Goal: Task Accomplishment & Management: Complete application form

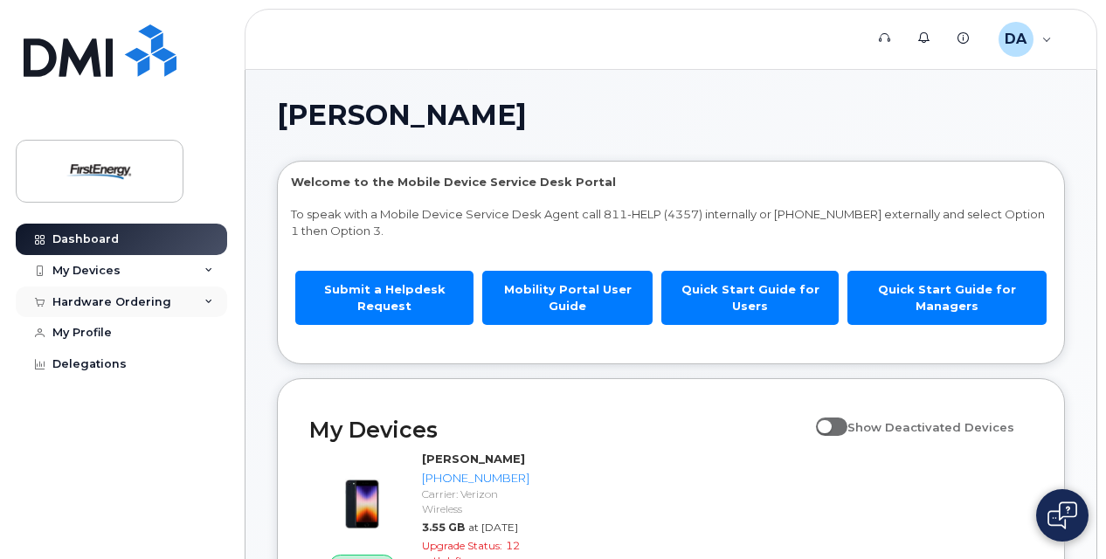
click at [157, 300] on div "Hardware Ordering" at bounding box center [111, 302] width 119 height 14
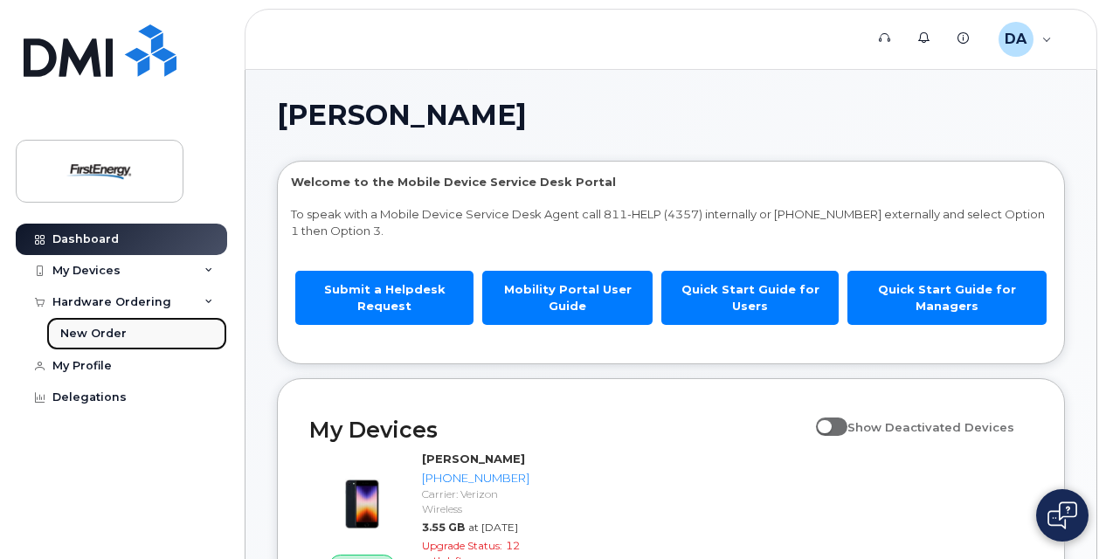
click at [110, 327] on div "New Order" at bounding box center [93, 334] width 66 height 16
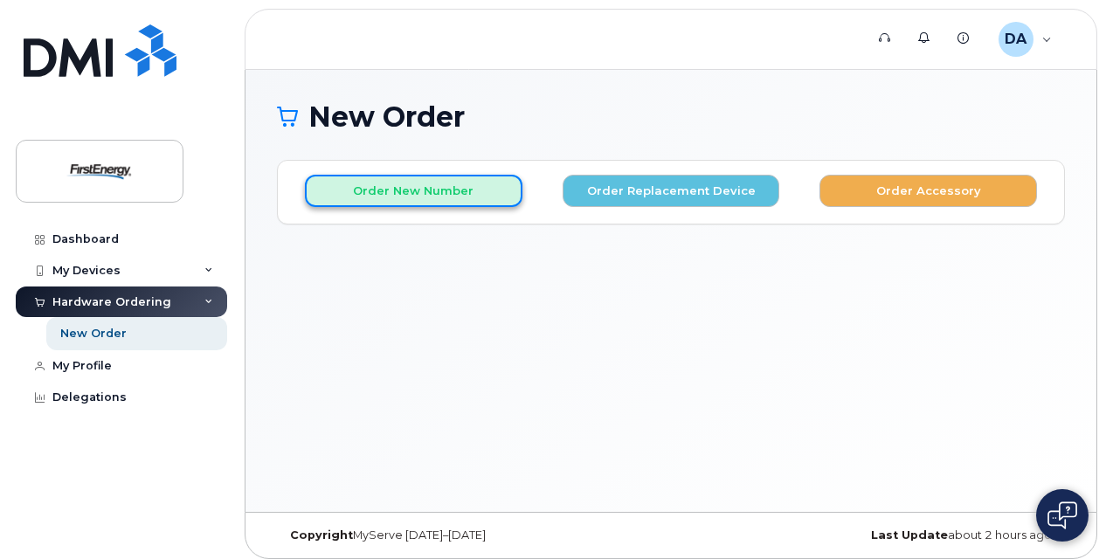
click at [453, 180] on button "Order New Number" at bounding box center [413, 191] width 217 height 32
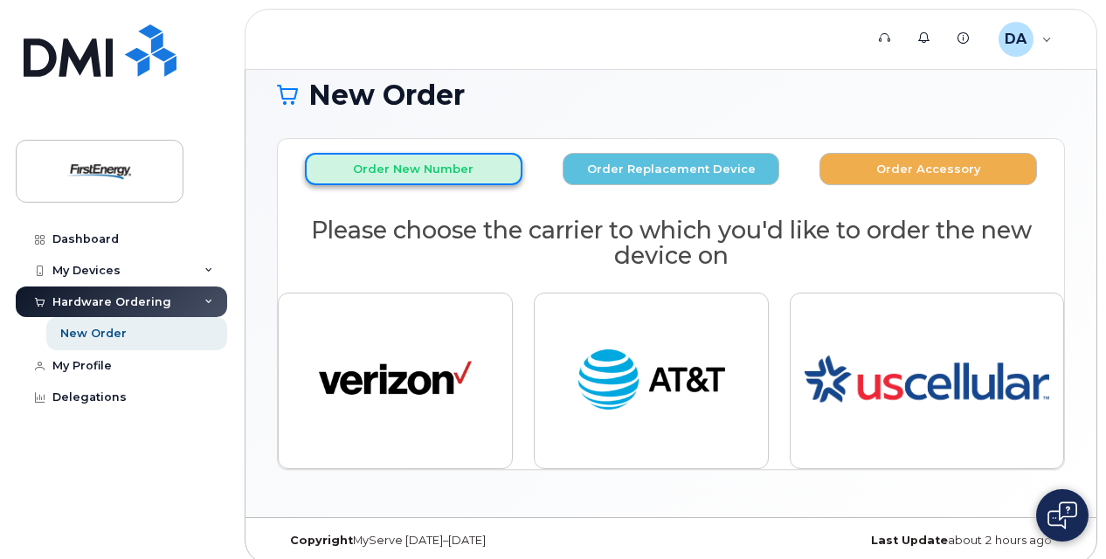
scroll to position [33, 0]
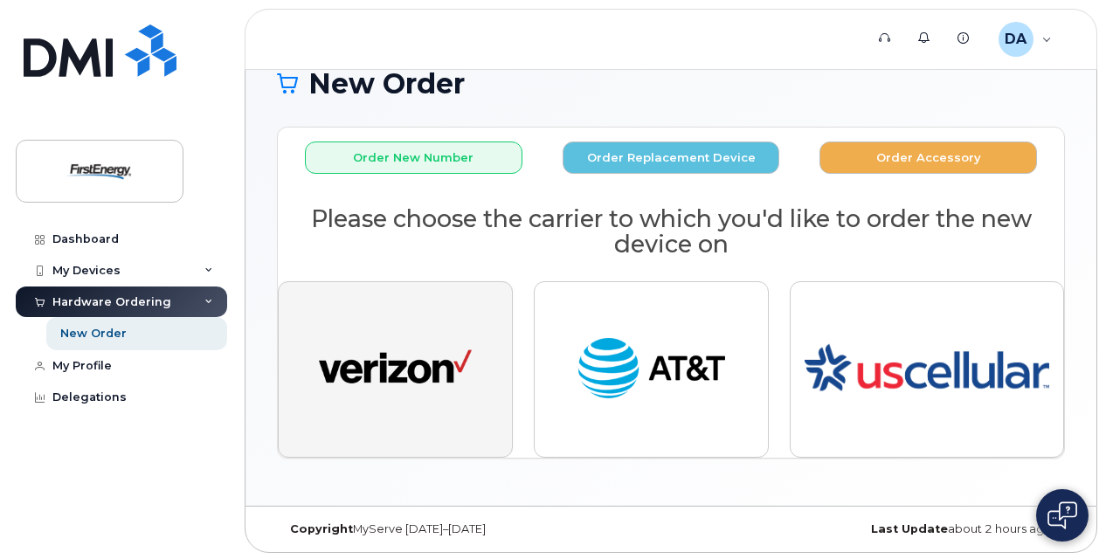
click at [423, 393] on img "button" at bounding box center [395, 369] width 153 height 79
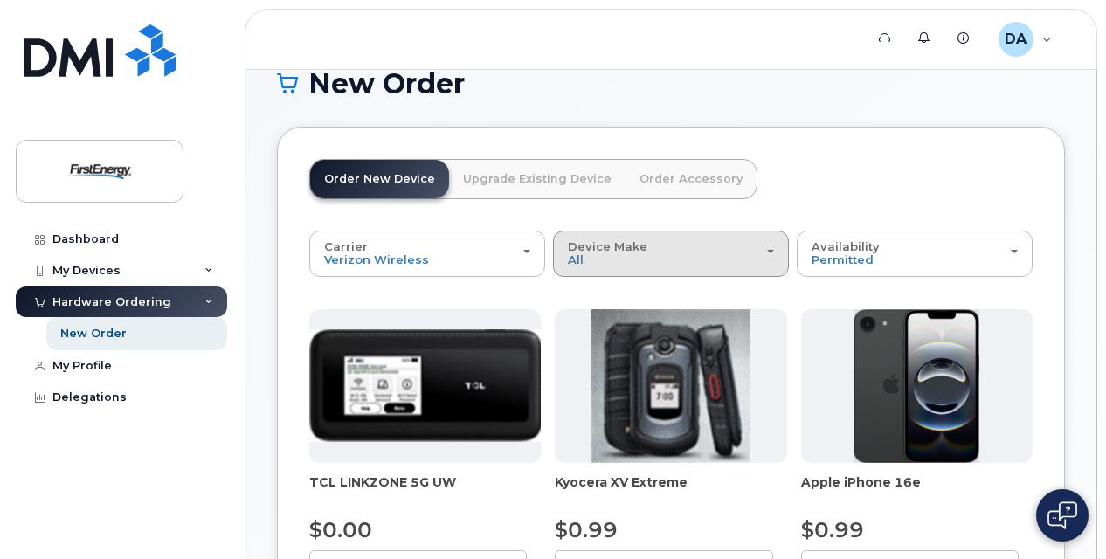
click at [700, 259] on div "Device Make All Cell Phone iPhone Modem Tablet" at bounding box center [671, 253] width 206 height 27
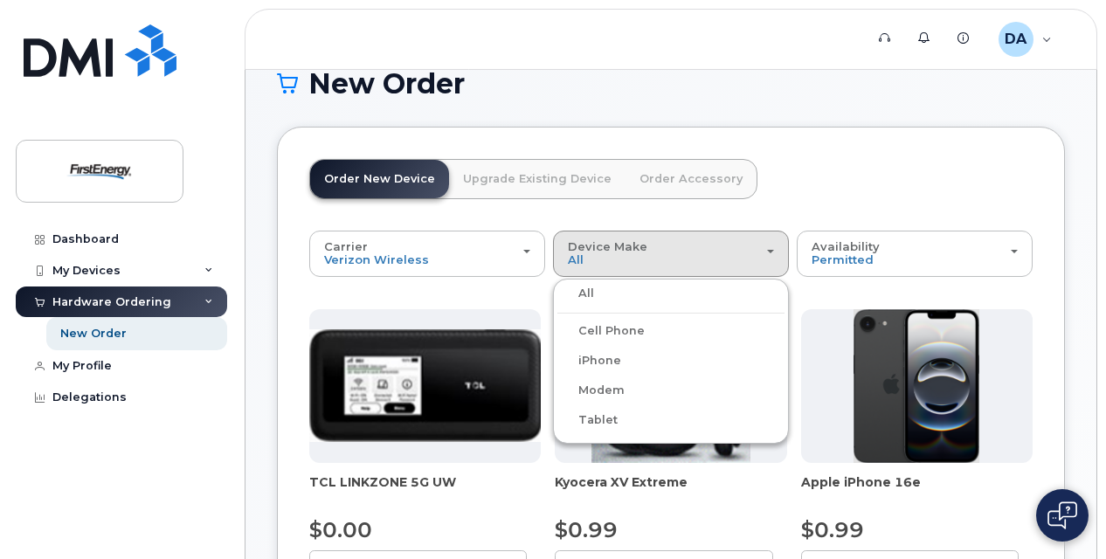
click at [618, 352] on label "iPhone" at bounding box center [589, 360] width 64 height 21
click at [0, 0] on input "iPhone" at bounding box center [0, 0] width 0 height 0
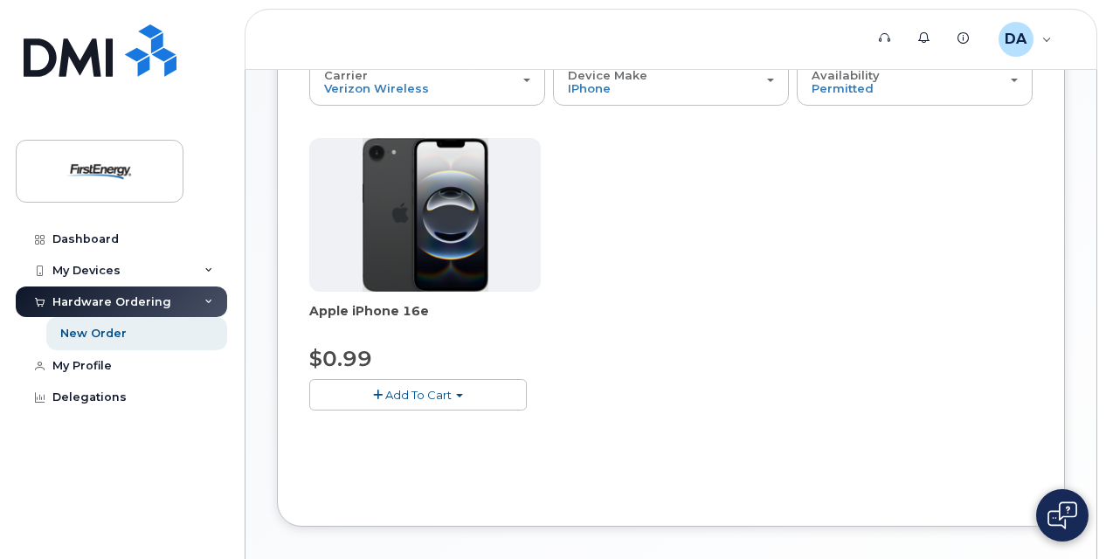
scroll to position [208, 0]
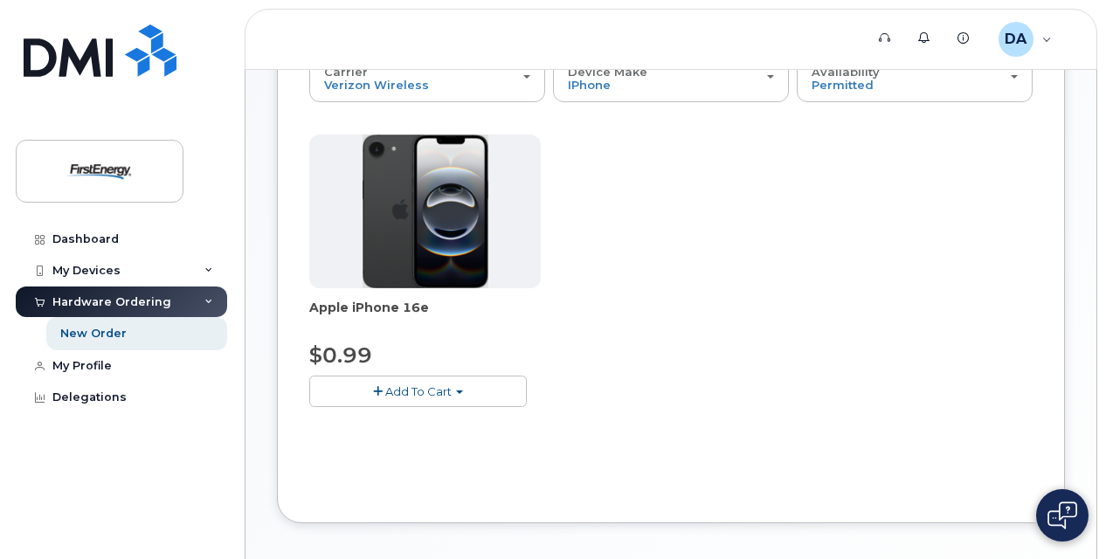
click at [387, 388] on span "Add To Cart" at bounding box center [418, 391] width 66 height 14
click at [391, 423] on link "$0.99 - 2 Year Activation" at bounding box center [401, 424] width 175 height 22
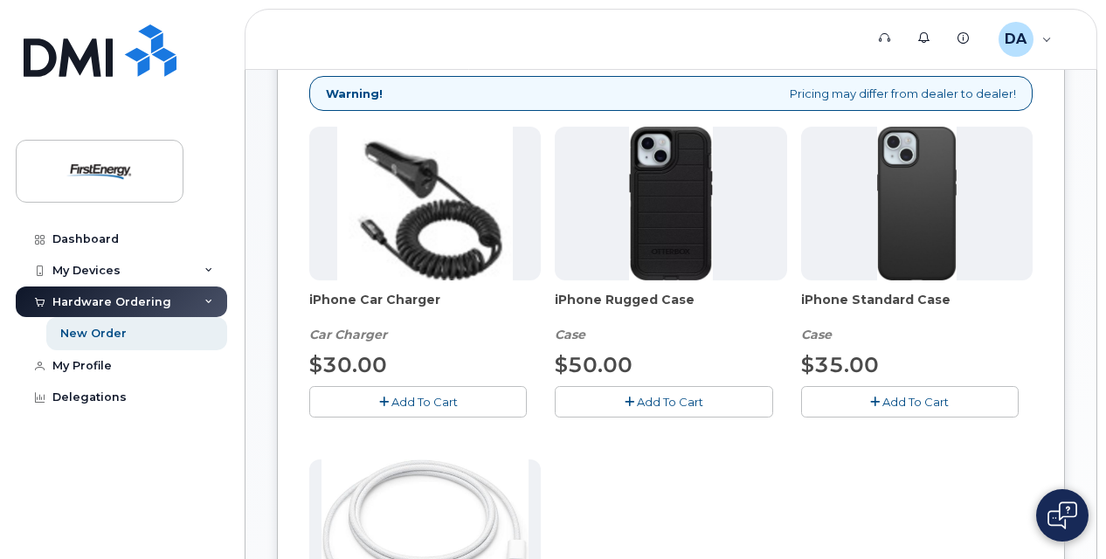
scroll to position [295, 0]
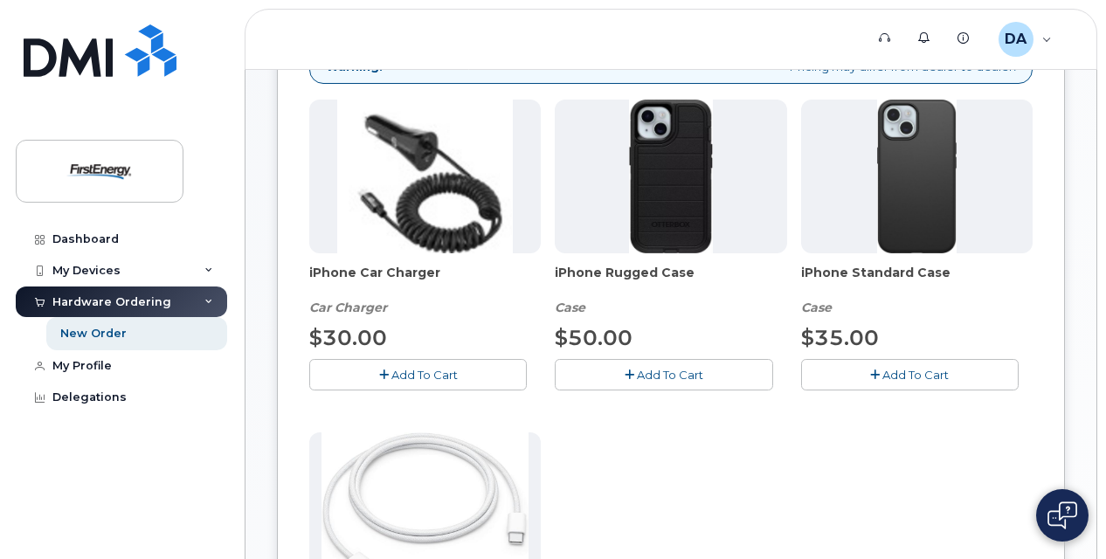
click at [424, 373] on span "Add To Cart" at bounding box center [424, 375] width 66 height 14
click at [893, 372] on span "Add To Cart" at bounding box center [915, 375] width 66 height 14
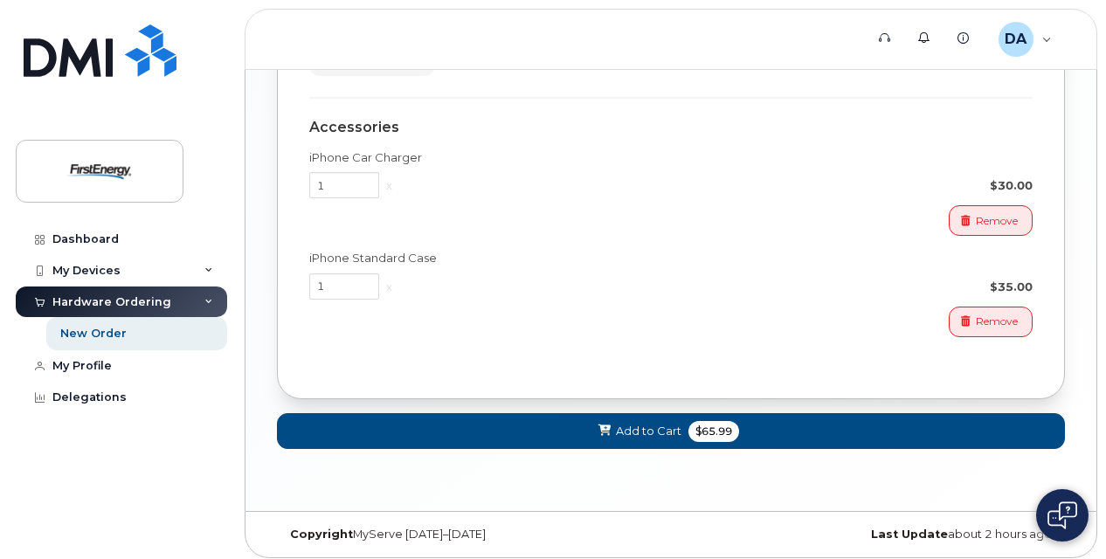
scroll to position [1238, 0]
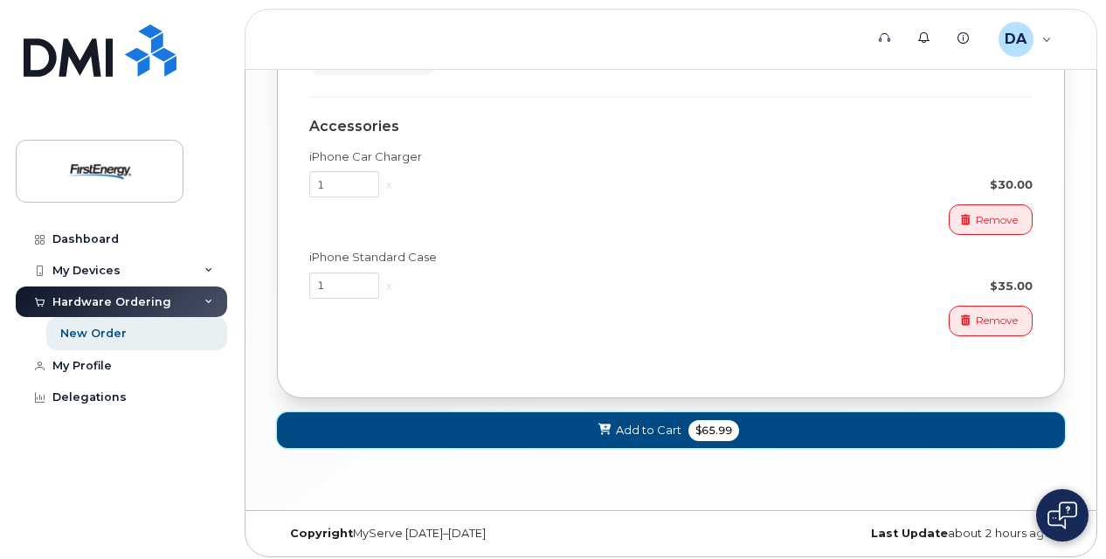
click at [638, 424] on span "Add to Cart" at bounding box center [649, 430] width 66 height 17
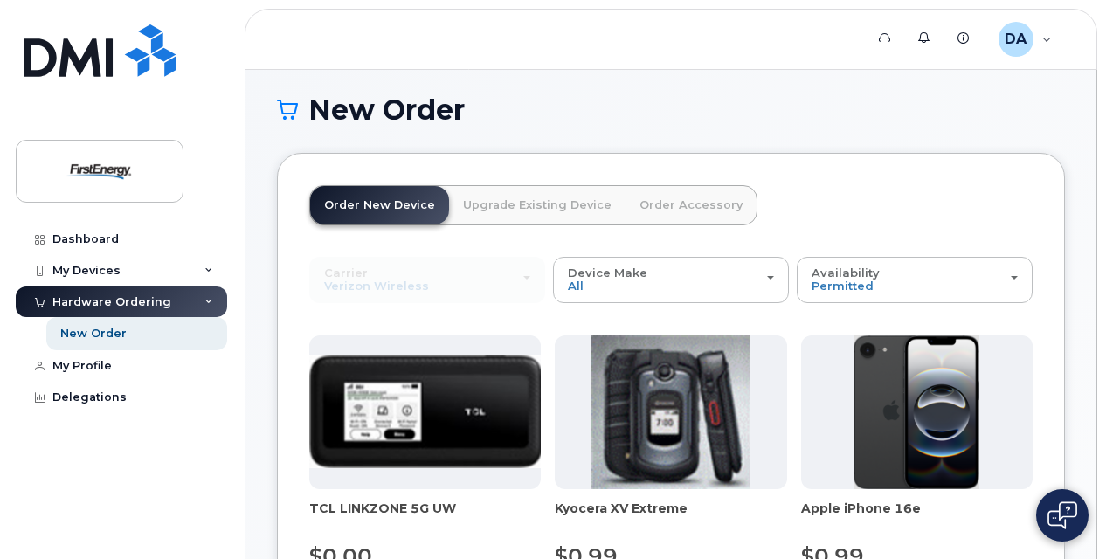
scroll to position [0, 0]
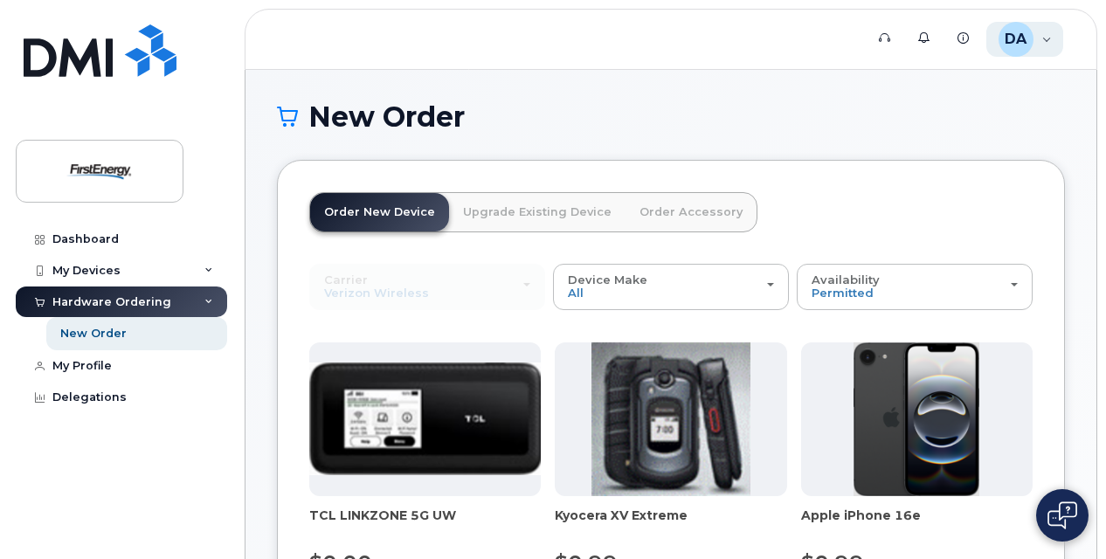
click at [1041, 37] on div "DA Dickerson, Aaron Employee" at bounding box center [1025, 39] width 78 height 35
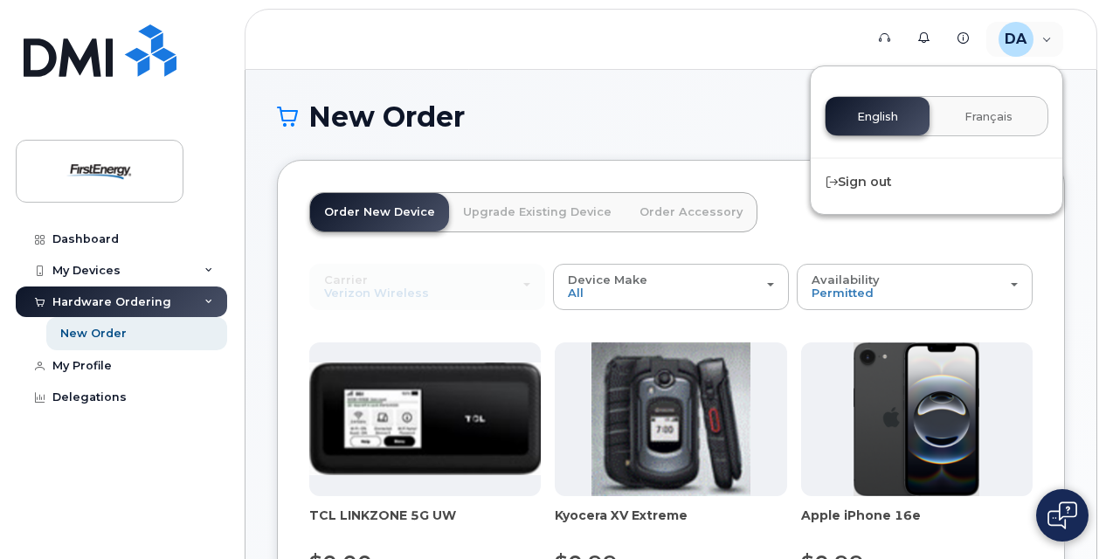
click at [568, 114] on h1 "New Order" at bounding box center [671, 116] width 788 height 31
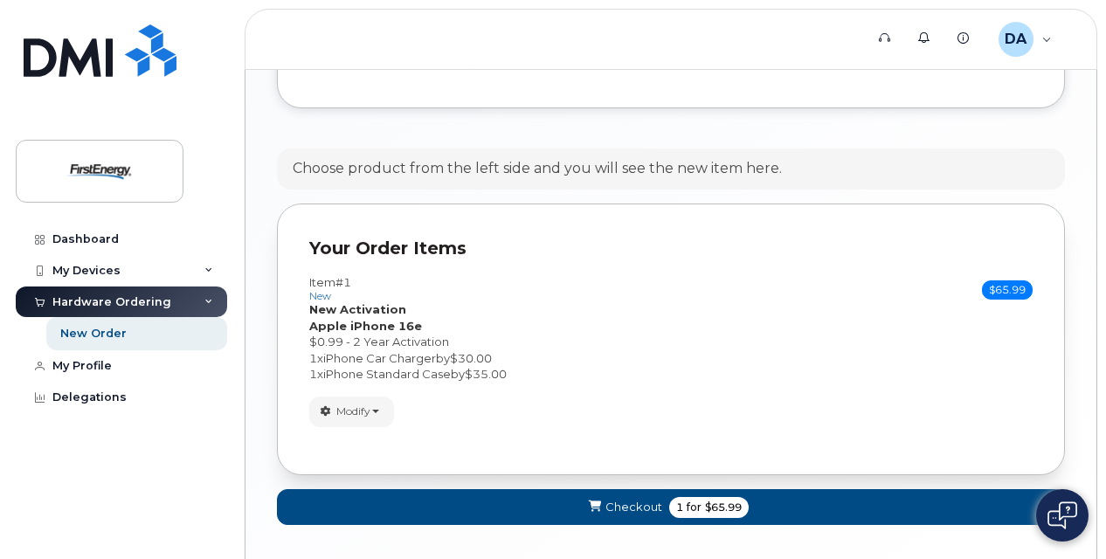
scroll to position [1001, 0]
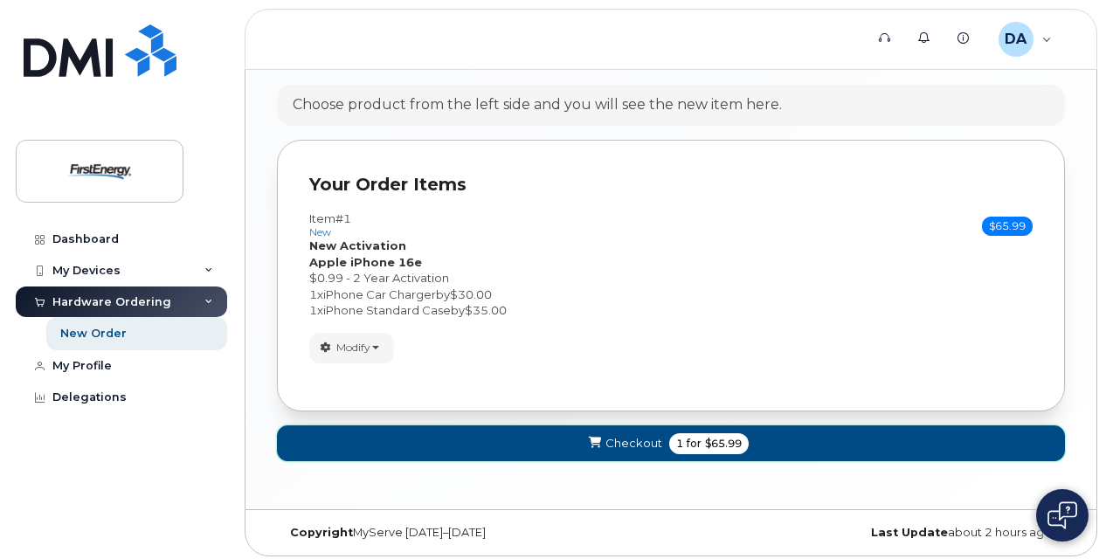
click at [693, 440] on span "for" at bounding box center [694, 444] width 22 height 16
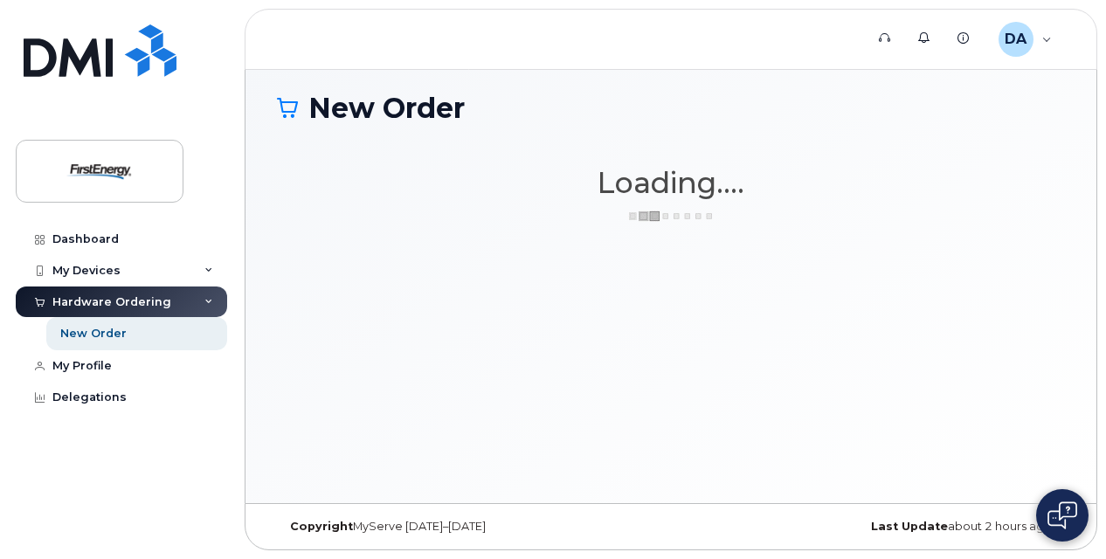
scroll to position [8, 0]
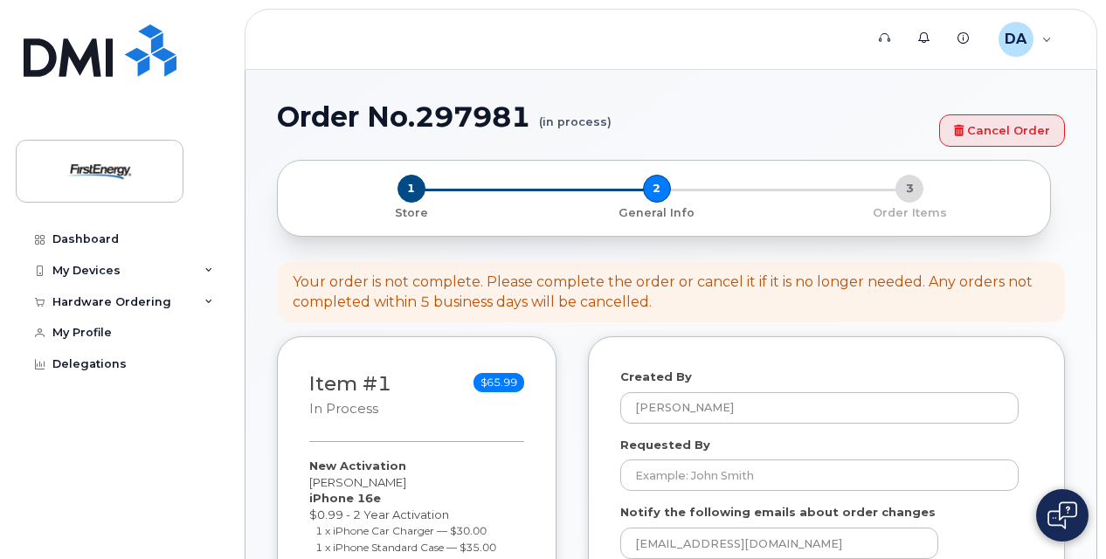
select select
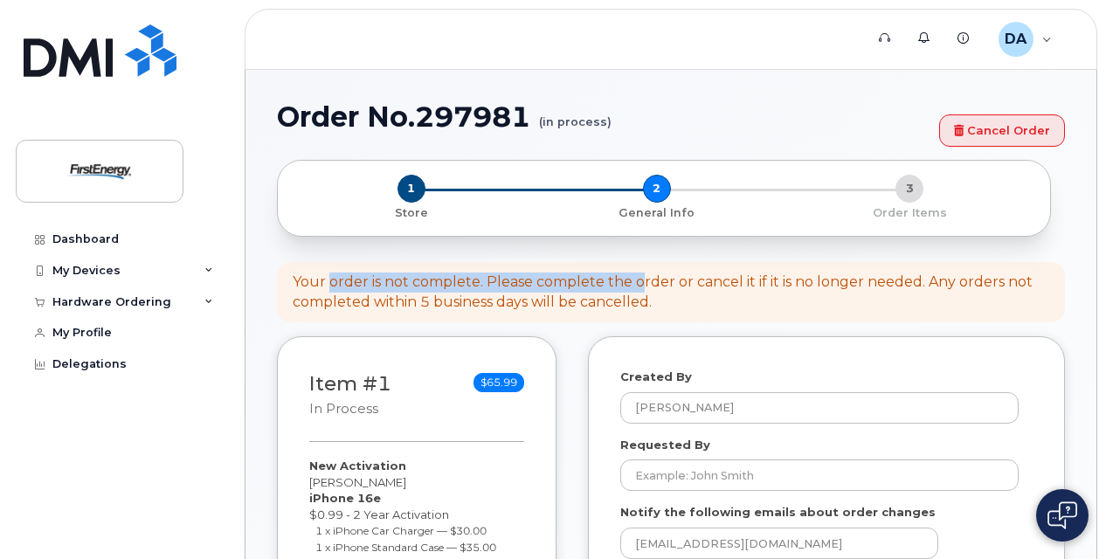
drag, startPoint x: 332, startPoint y: 286, endPoint x: 644, endPoint y: 286, distance: 311.8
click at [643, 286] on div "Your order is not complete. Please complete the order or cancel it if it is no …" at bounding box center [671, 292] width 756 height 40
click at [645, 286] on div "Your order is not complete. Please complete the order or cancel it if it is no …" at bounding box center [671, 292] width 756 height 40
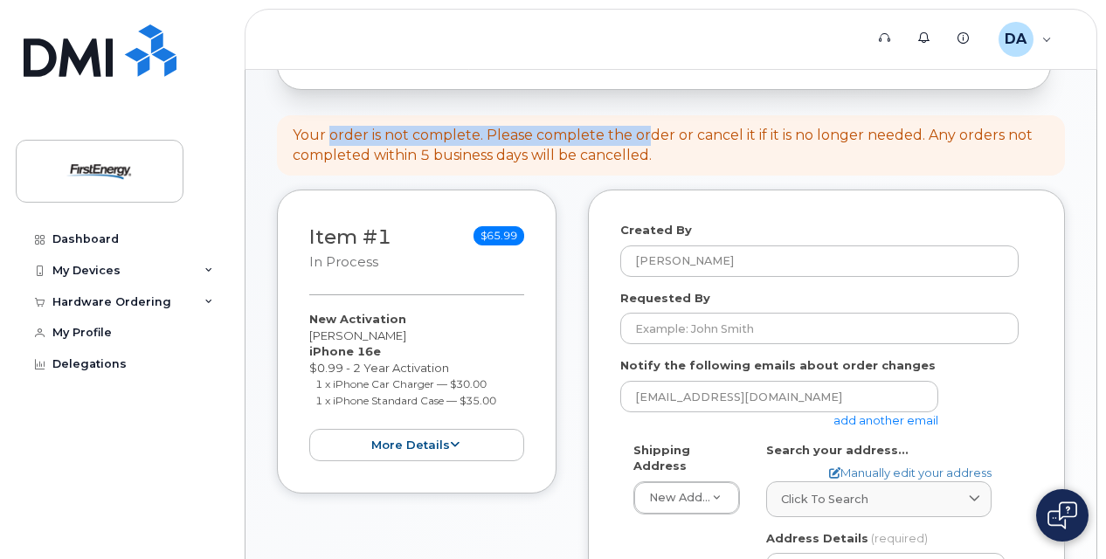
scroll to position [175, 0]
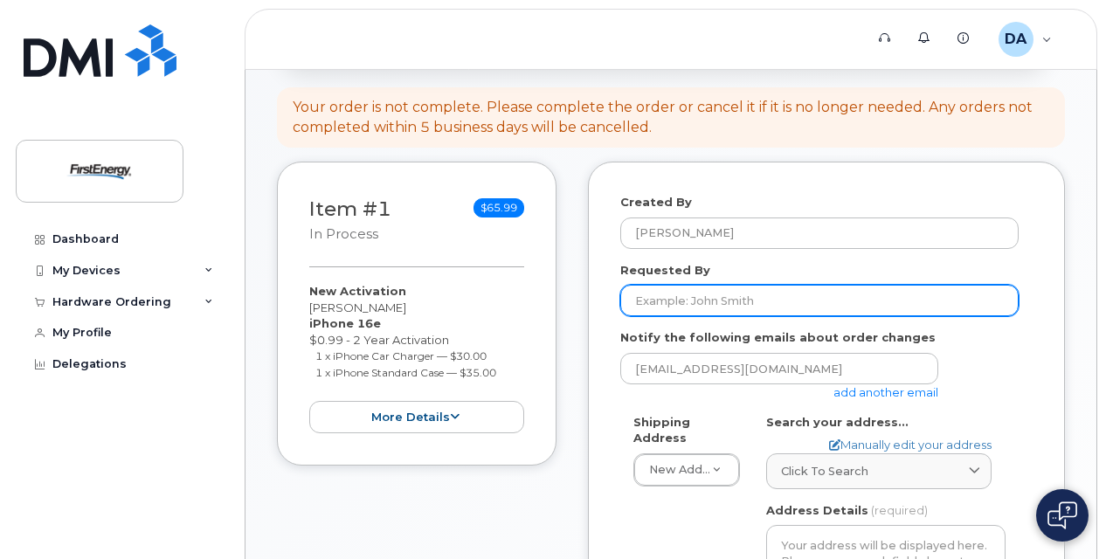
click at [659, 306] on input "Requested By" at bounding box center [819, 300] width 398 height 31
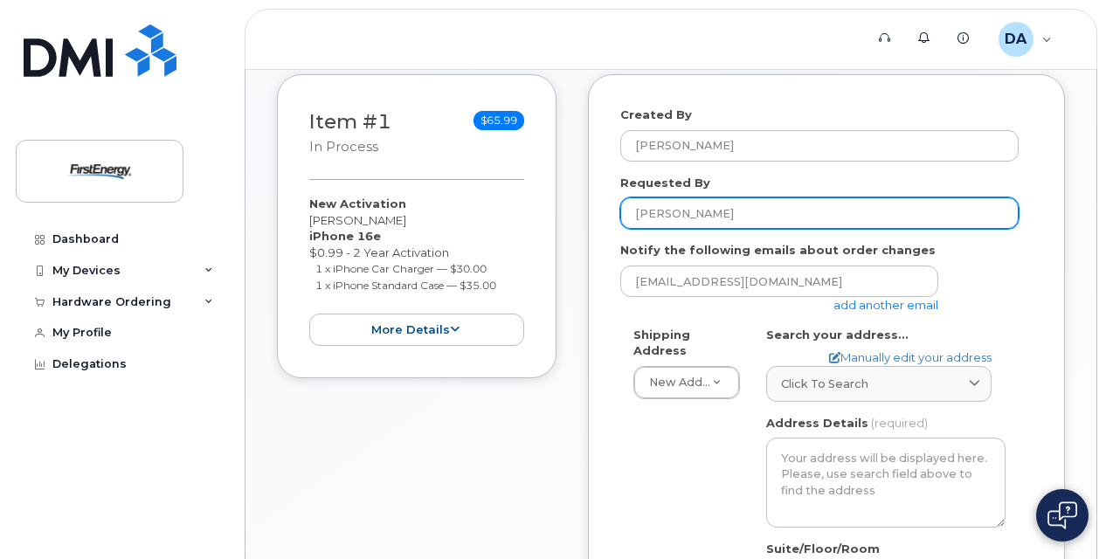
scroll to position [349, 0]
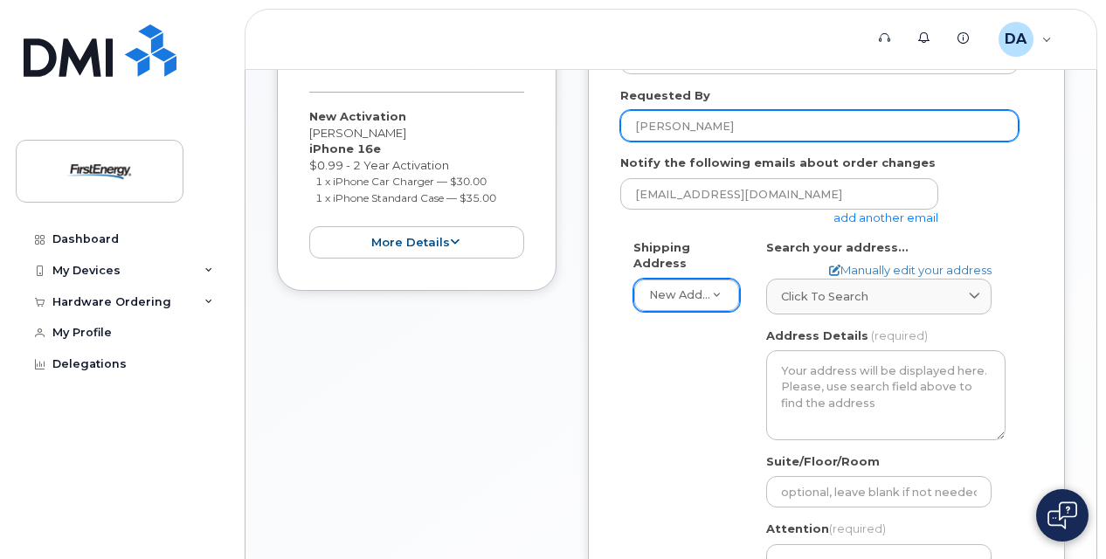
type input "[PERSON_NAME]"
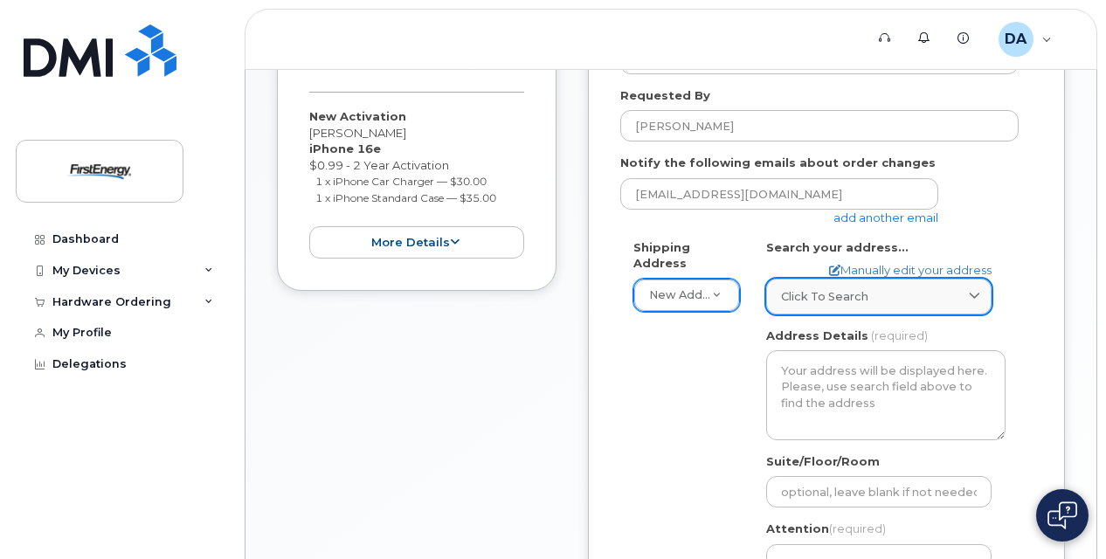
click at [853, 302] on span "Click to search" at bounding box center [824, 296] width 87 height 17
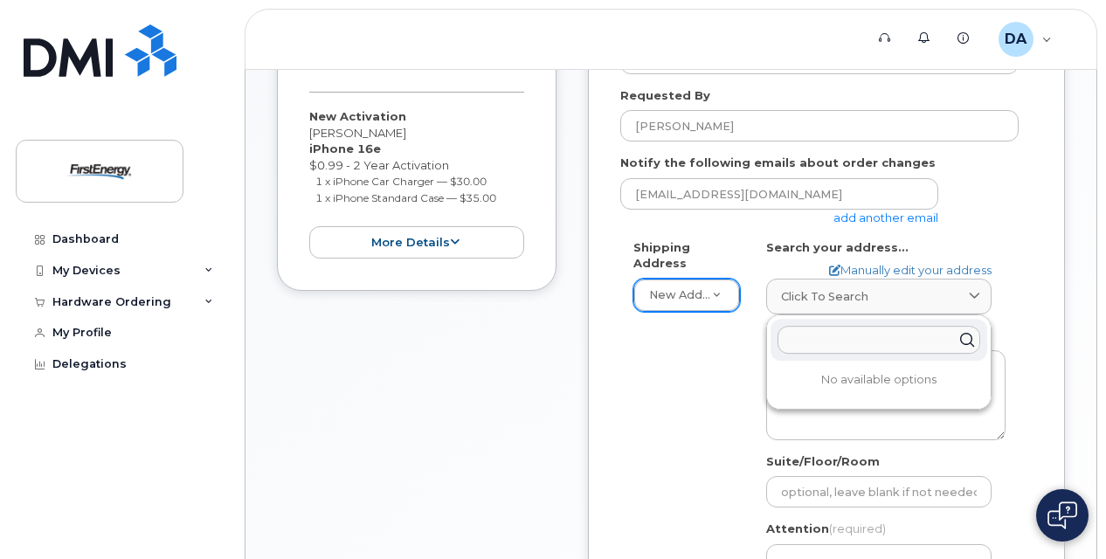
paste input "[STREET_ADDRESS]"
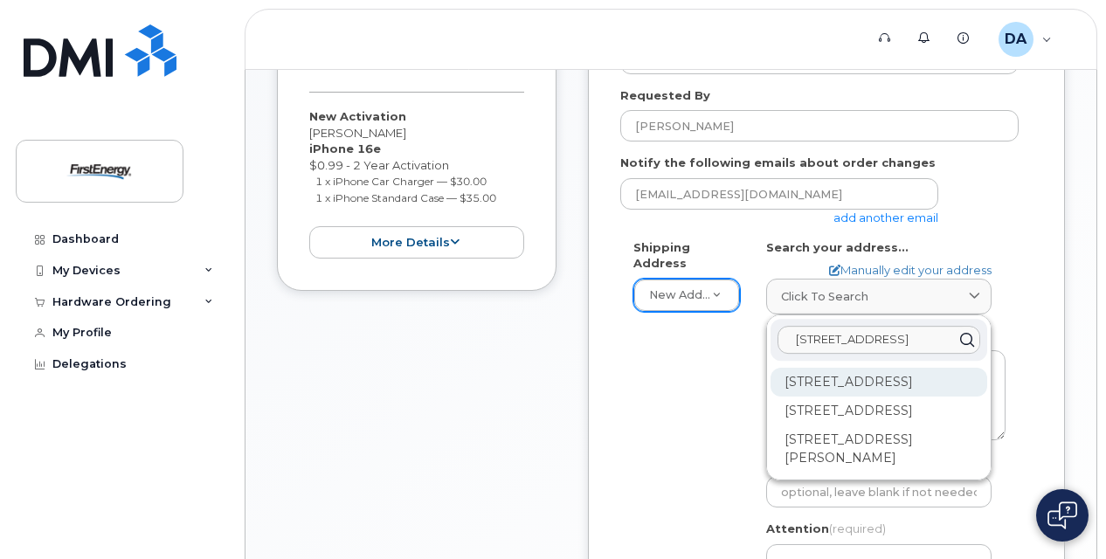
type input "[STREET_ADDRESS]"
click at [831, 385] on div "[STREET_ADDRESS]" at bounding box center [878, 382] width 217 height 29
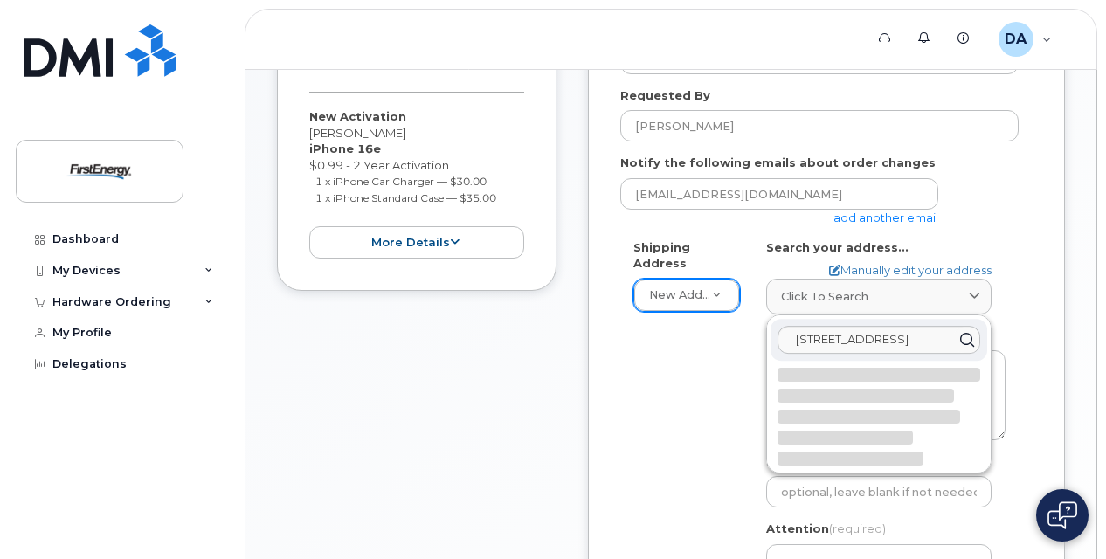
select select
type textarea "[STREET_ADDRESS]"
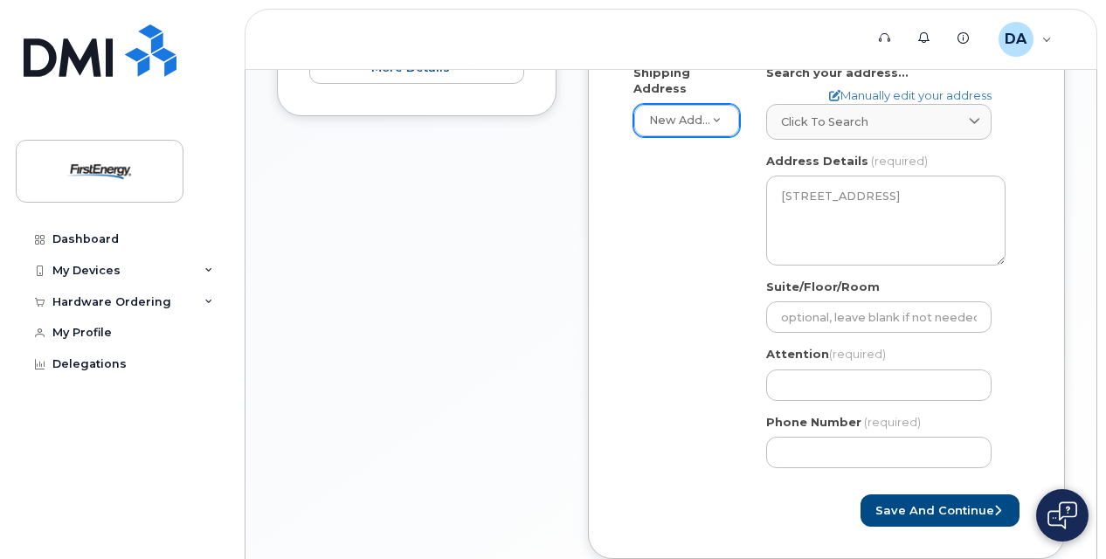
scroll to position [611, 0]
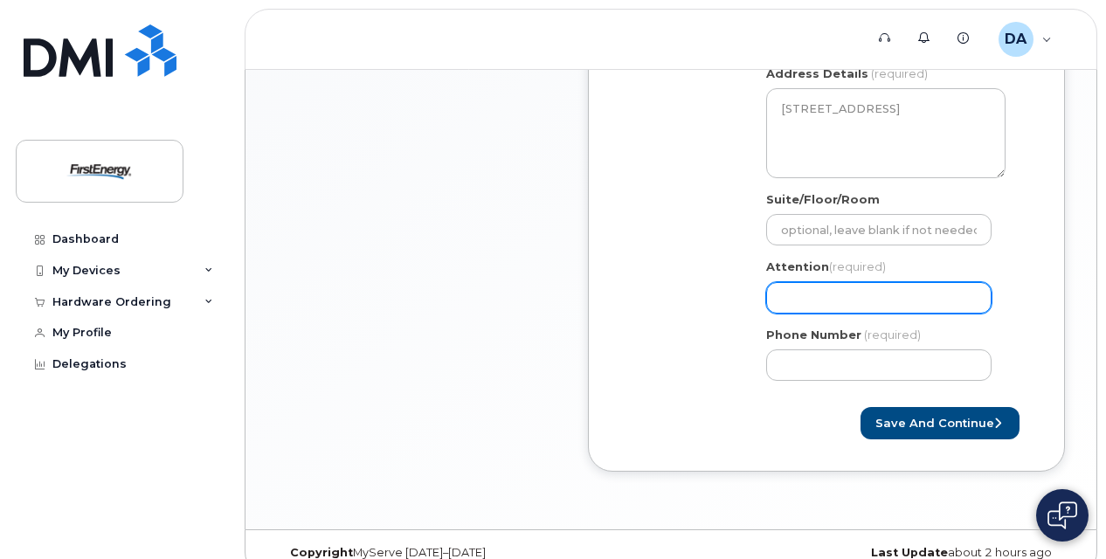
click at [829, 301] on input "Attention (required)" at bounding box center [878, 297] width 225 height 31
select select
type input "R"
select select
type input "Ro"
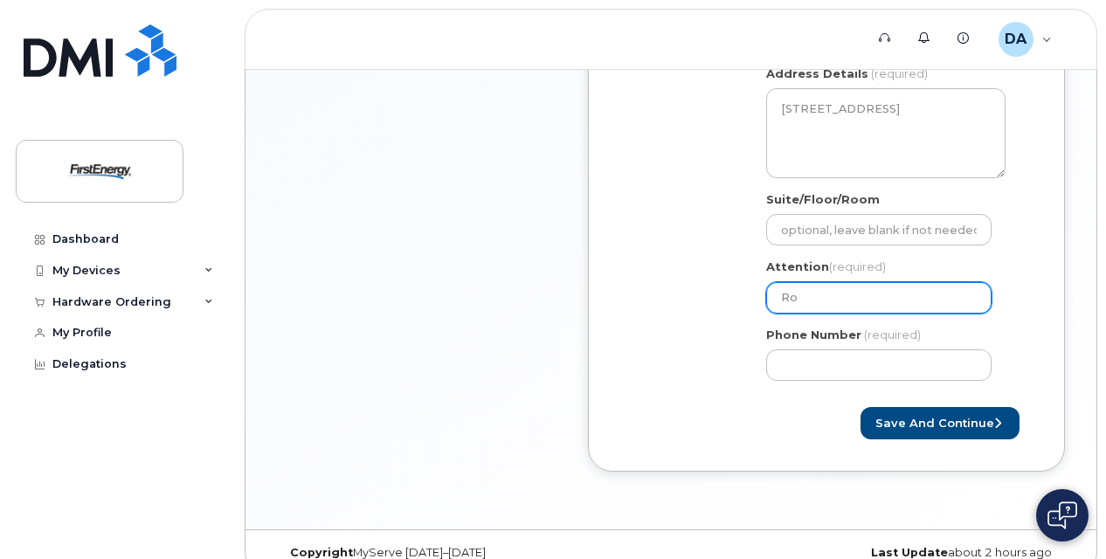
select select
type input "[PERSON_NAME]"
select select
type input "Robe"
select select
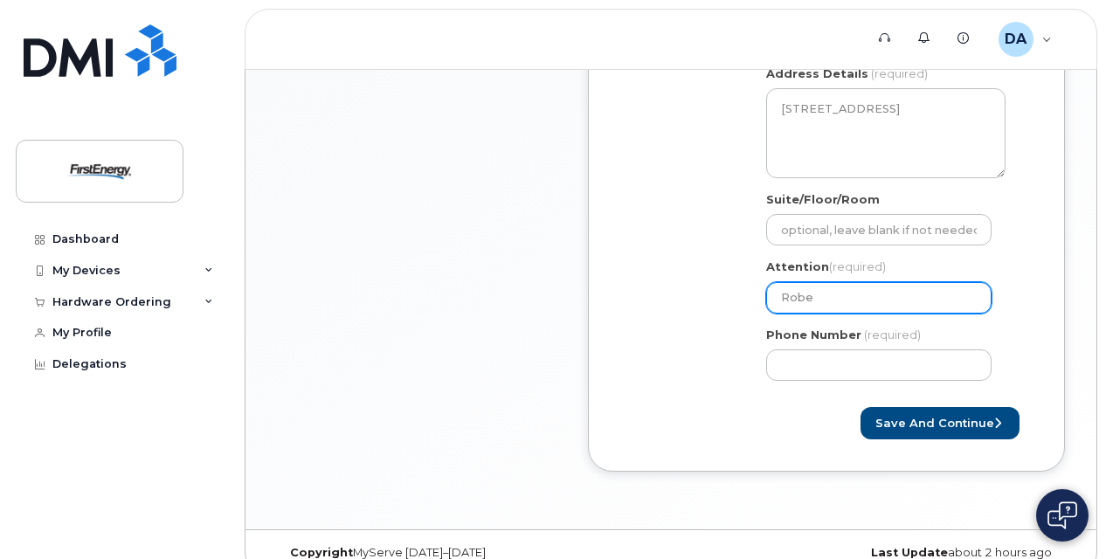
type input "Rober"
select select
type input "[PERSON_NAME]"
select select
type input "[PERSON_NAME]"
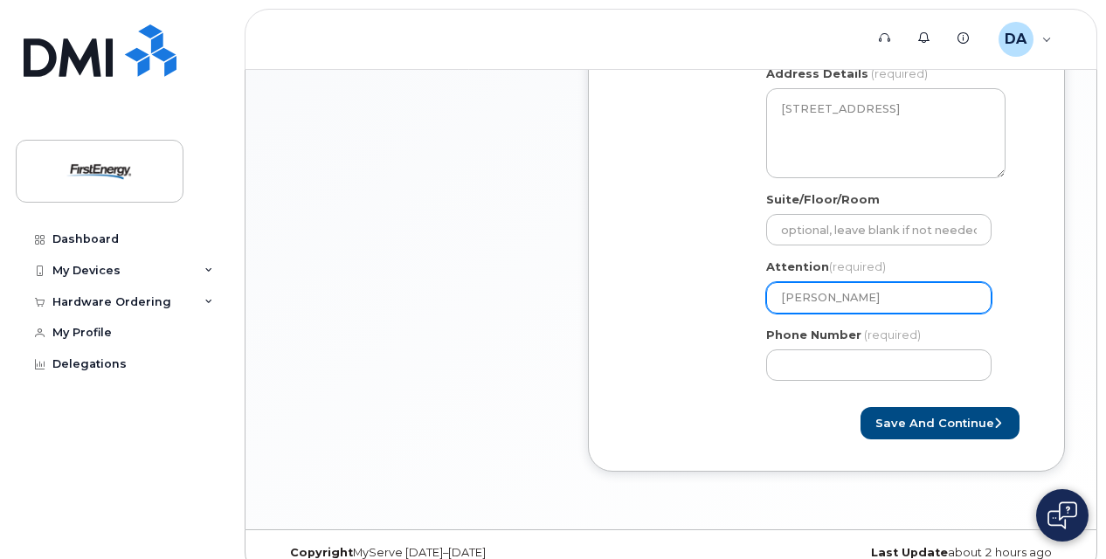
select select
type input "[PERSON_NAME]"
select select
type input "[PERSON_NAME]"
select select
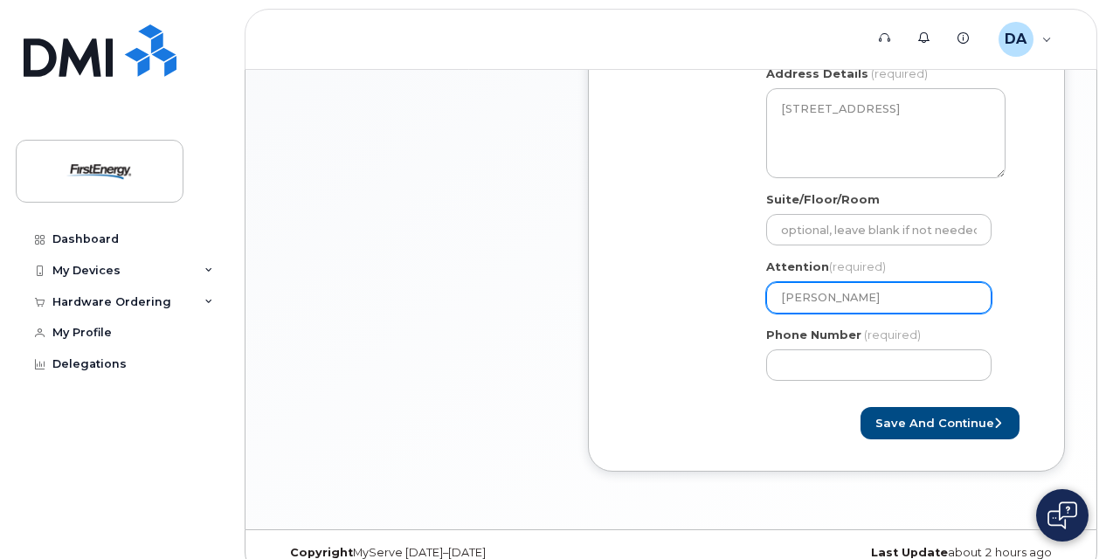
type input "[PERSON_NAME]"
select select
type input "[PERSON_NAME]"
select select
type input "[PERSON_NAME]"
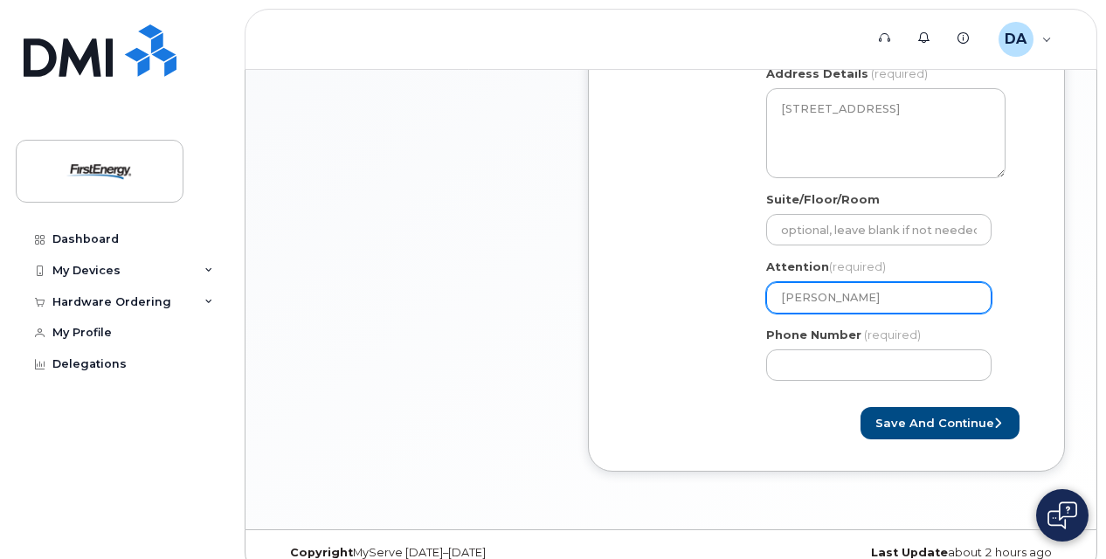
select select
type input "[PERSON_NAME]"
select select
type input "[PERSON_NAME]"
select select
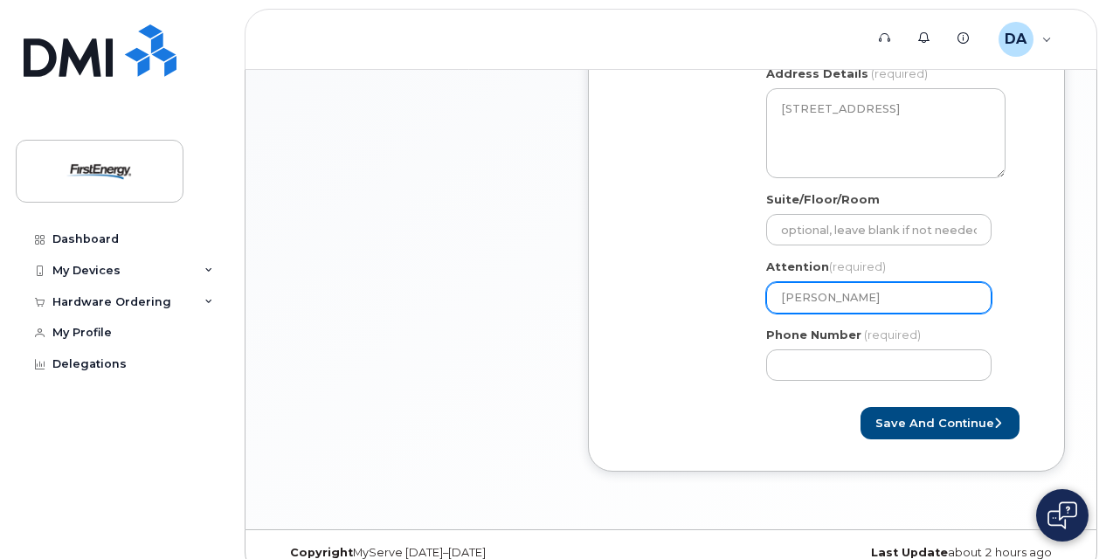
type input "[PERSON_NAME]"
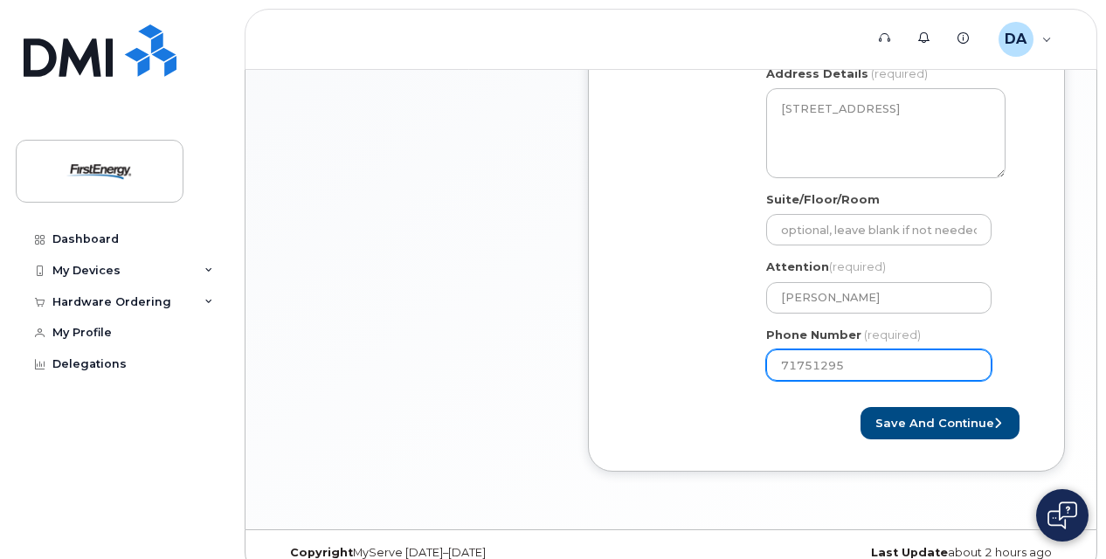
type input "717512950"
select select
type input "7175129503"
click at [802, 363] on input "7175129503" at bounding box center [878, 364] width 225 height 31
select select
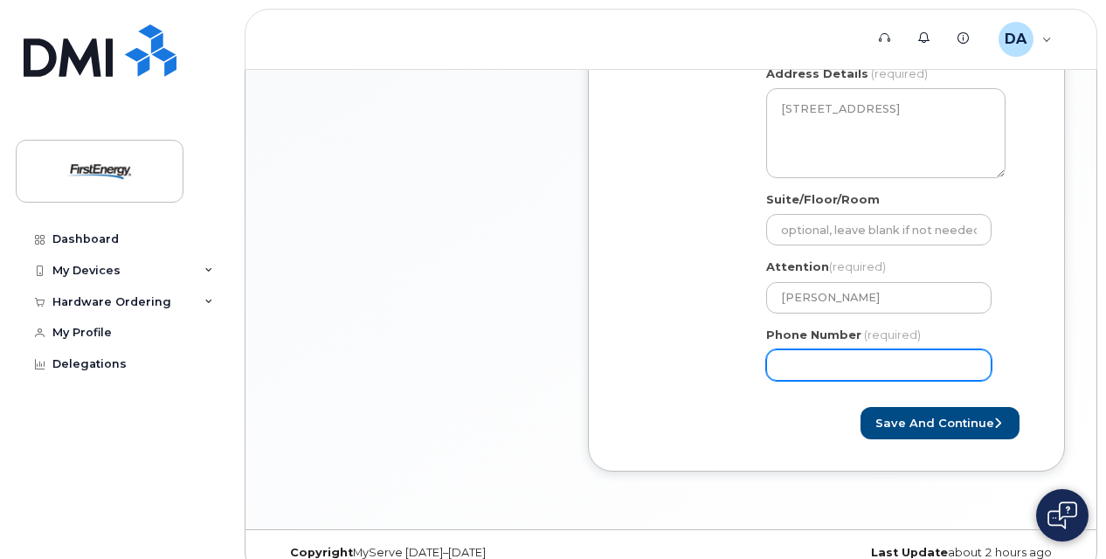
click at [831, 367] on input "Phone Number" at bounding box center [878, 364] width 225 height 31
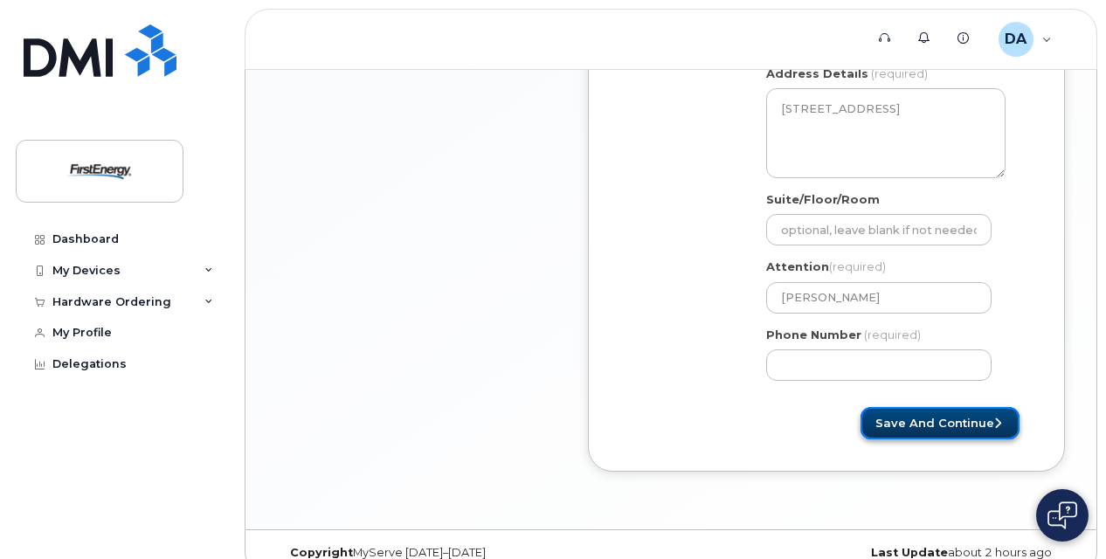
click at [941, 410] on button "Save and Continue" at bounding box center [939, 423] width 159 height 32
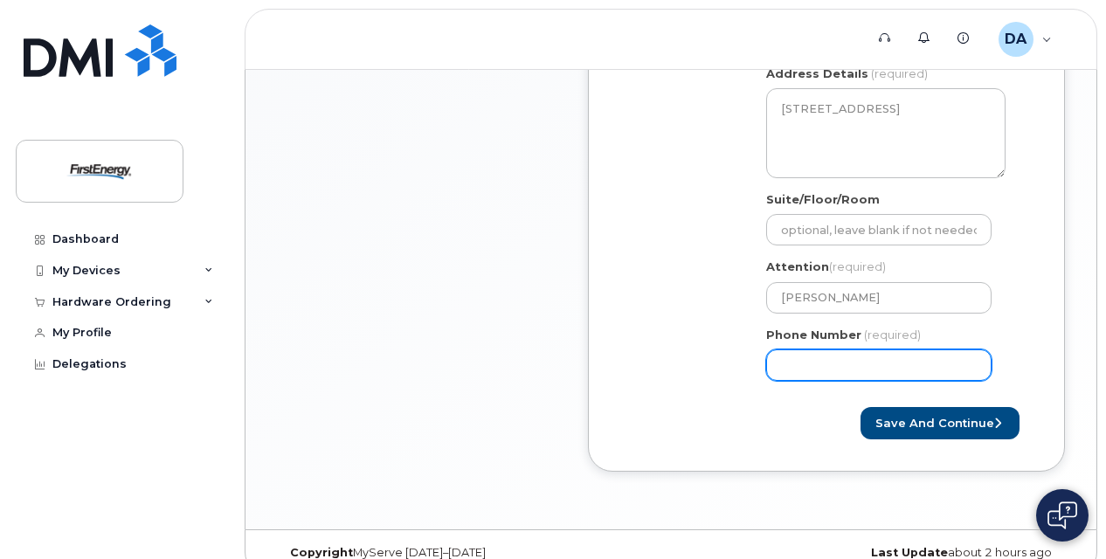
click at [805, 365] on input "Phone Number" at bounding box center [878, 364] width 225 height 31
select select
type input "7175129503"
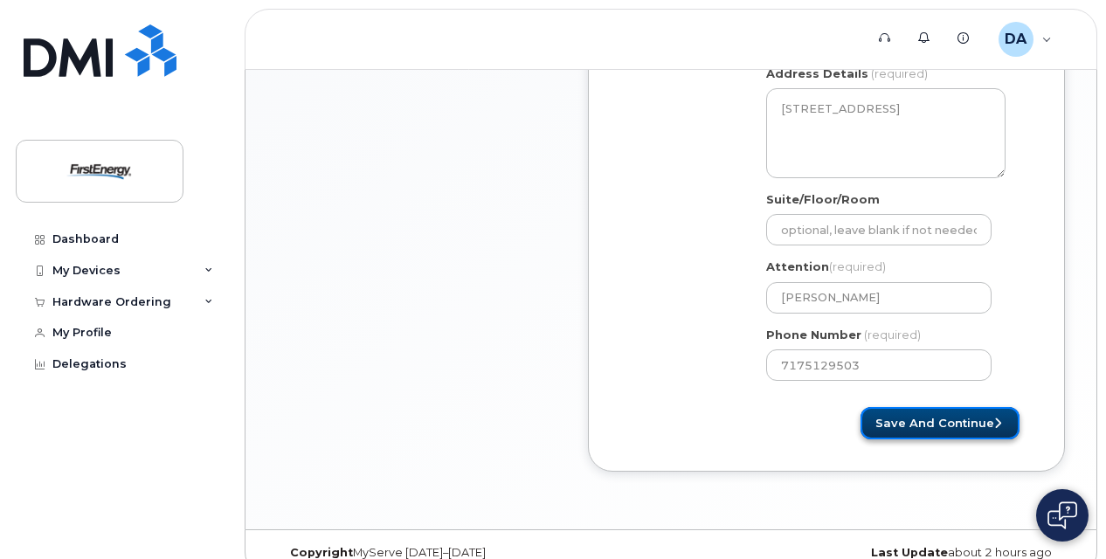
click at [914, 407] on button "Save and Continue" at bounding box center [939, 423] width 159 height 32
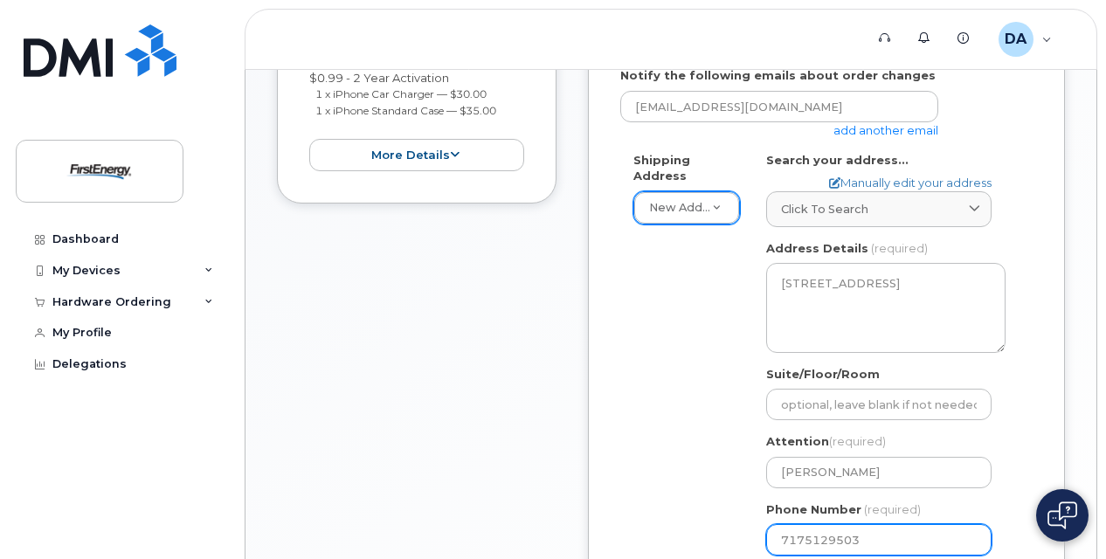
scroll to position [376, 0]
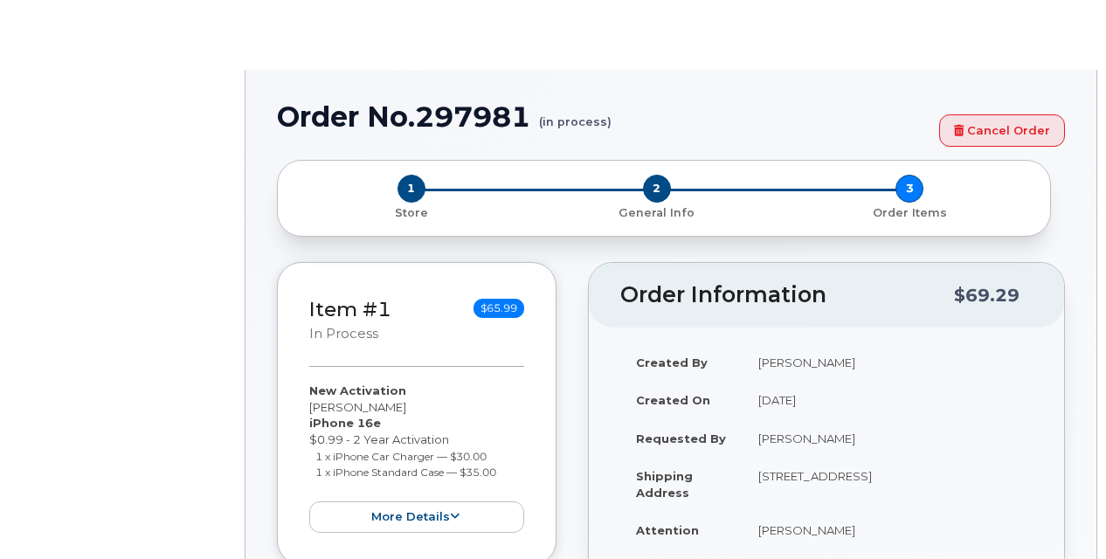
select select "1662235"
radio input "true"
type input "2074857"
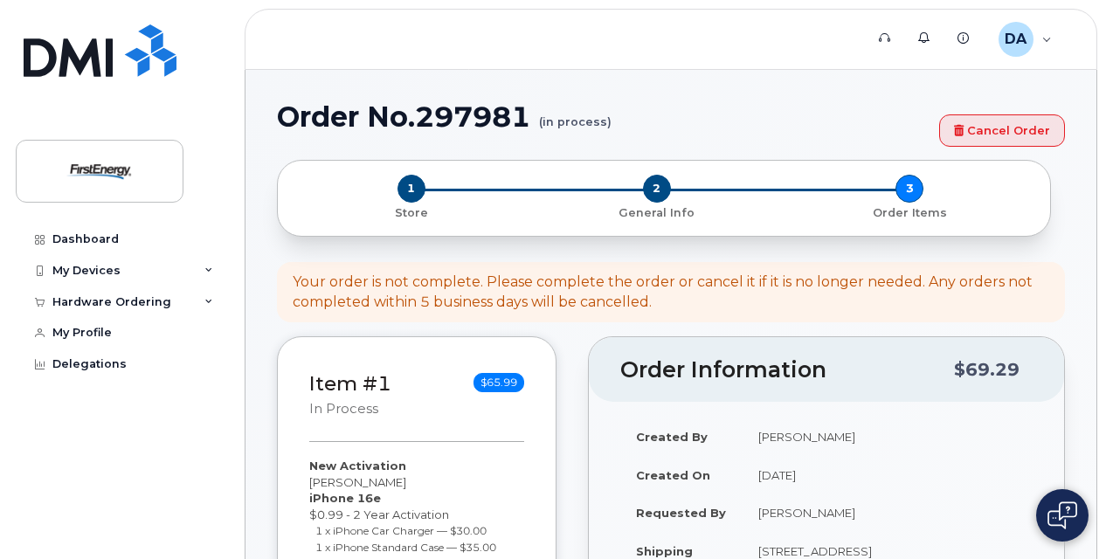
scroll to position [87, 0]
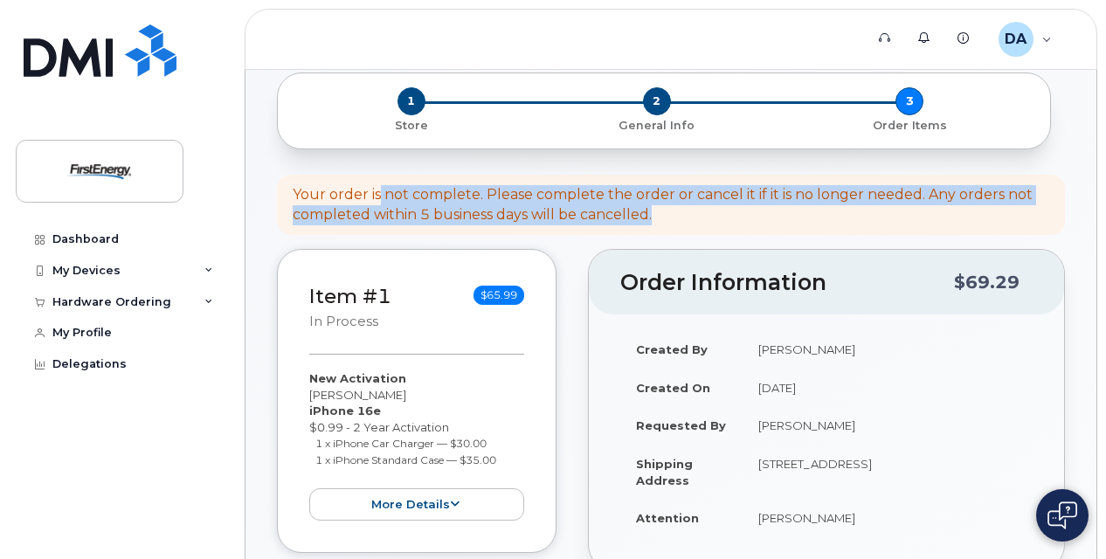
drag, startPoint x: 376, startPoint y: 202, endPoint x: 694, endPoint y: 211, distance: 318.1
click at [694, 211] on div "Your order is not complete. Please complete the order or cancel it if it is no …" at bounding box center [671, 205] width 756 height 40
drag, startPoint x: 694, startPoint y: 211, endPoint x: 660, endPoint y: 220, distance: 35.2
click at [694, 211] on div "Your order is not complete. Please complete the order or cancel it if it is no …" at bounding box center [671, 205] width 756 height 40
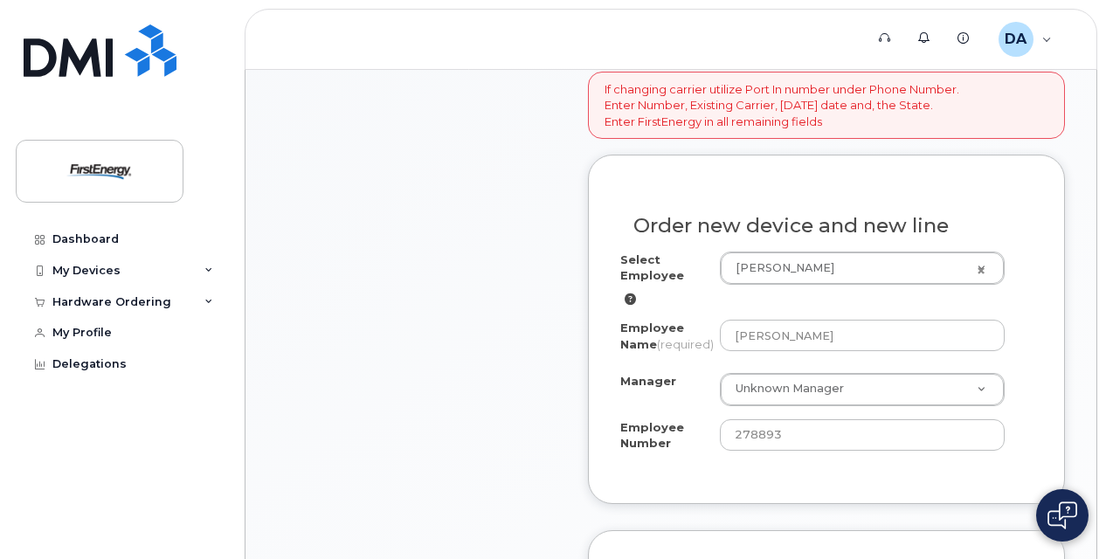
scroll to position [699, 0]
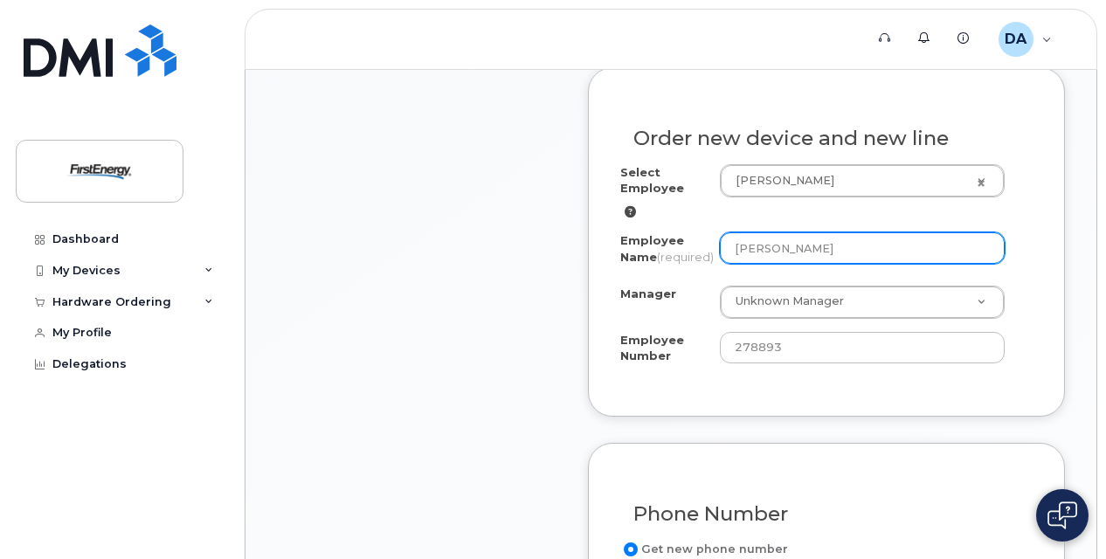
click at [770, 241] on input "[PERSON_NAME]" at bounding box center [862, 247] width 285 height 31
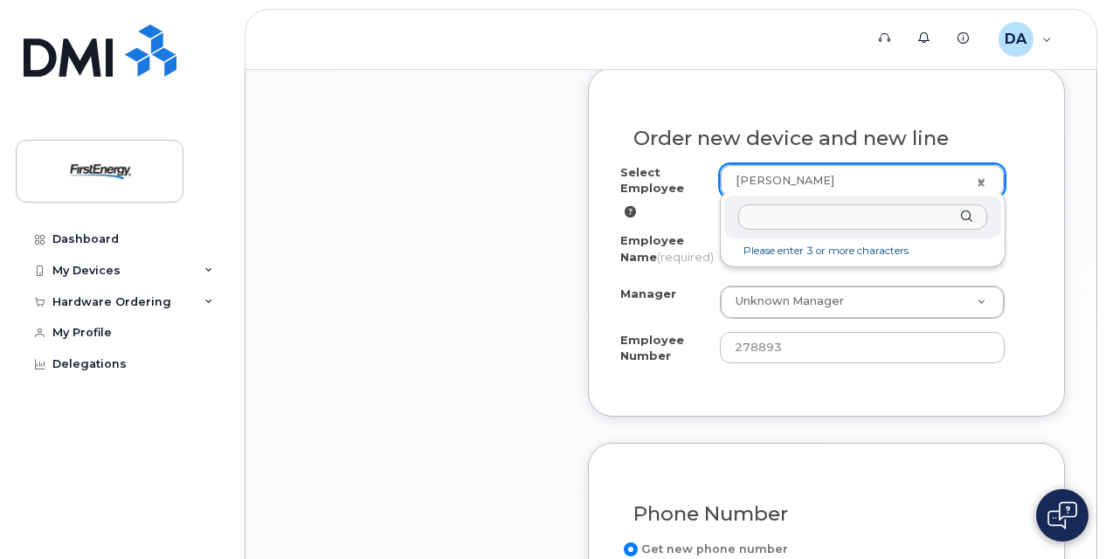
click at [798, 225] on input "text" at bounding box center [862, 216] width 249 height 25
type input "mack"
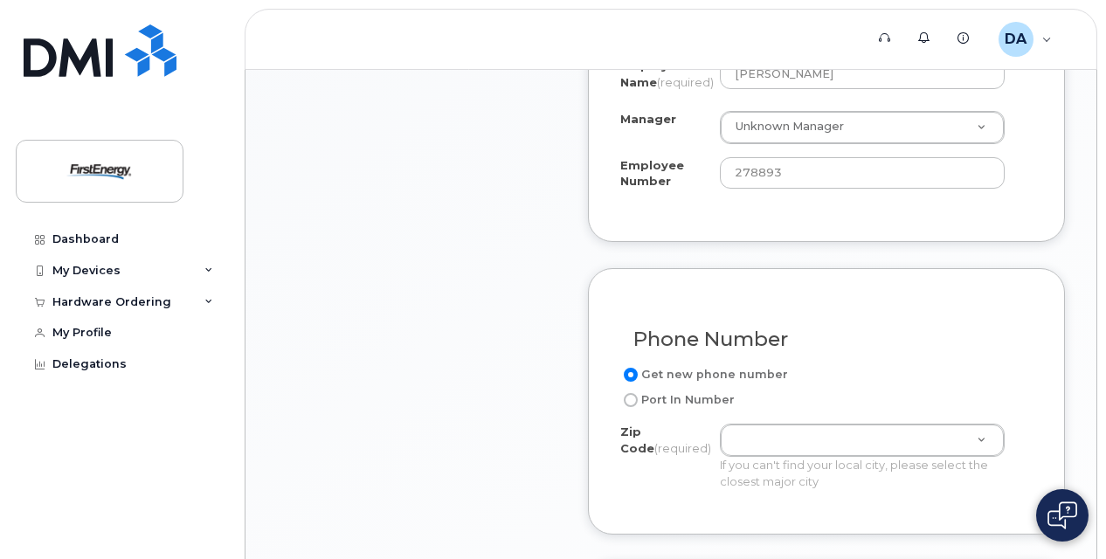
scroll to position [961, 0]
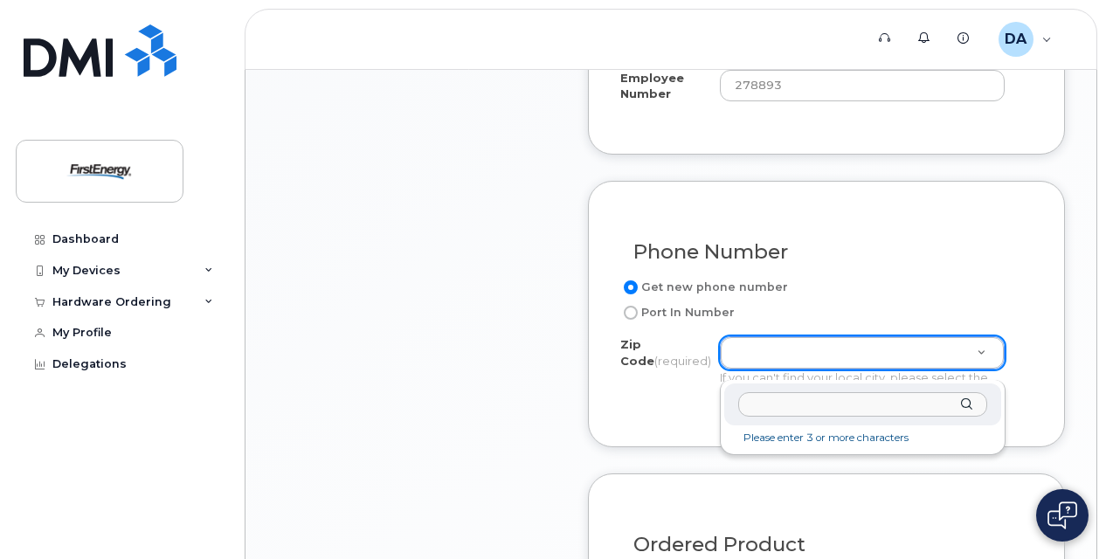
paste input "17019"
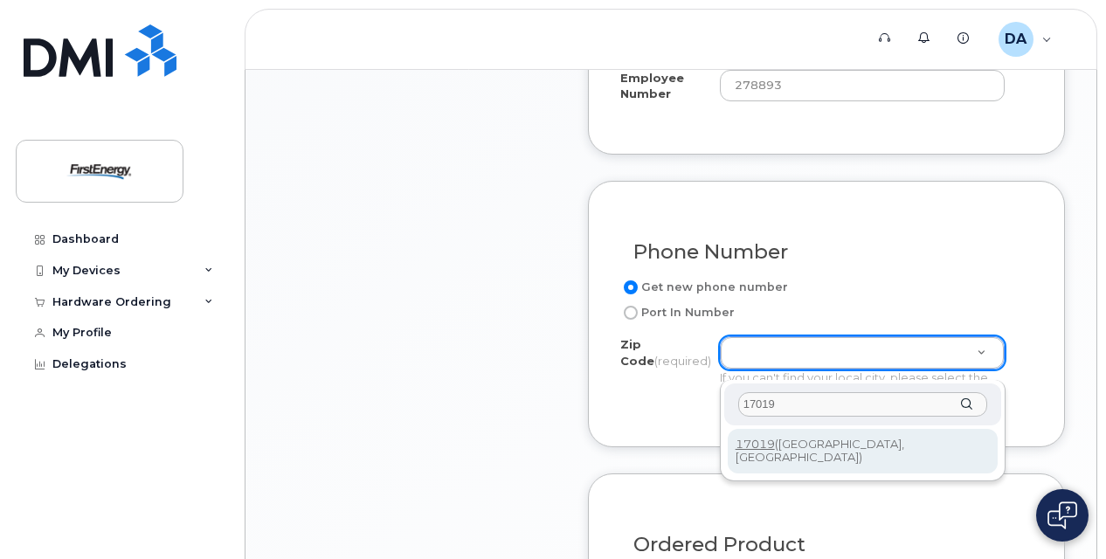
type input "17019"
type input "17019 (Dillsburg, PA)"
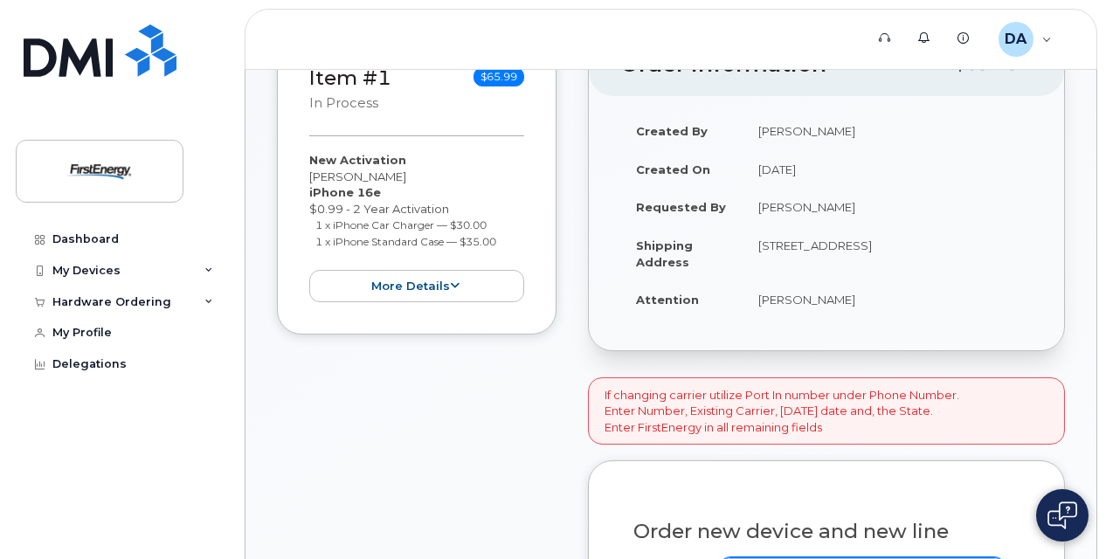
scroll to position [333, 0]
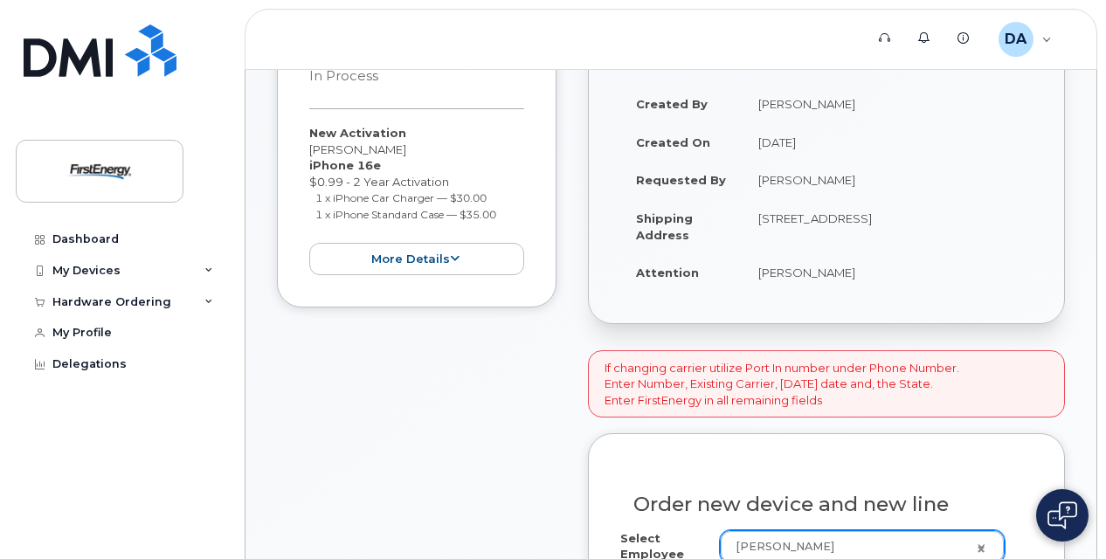
drag, startPoint x: 616, startPoint y: 383, endPoint x: 941, endPoint y: 384, distance: 325.8
click at [941, 384] on p "If changing carrier utilize Port In number under Phone Number. Enter Number, Ex…" at bounding box center [781, 384] width 355 height 49
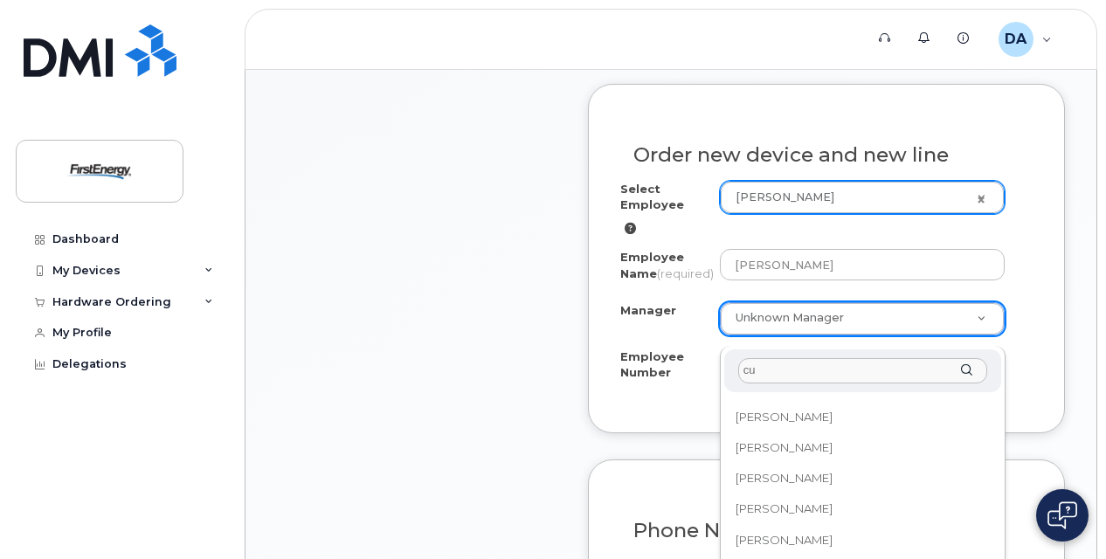
scroll to position [0, 0]
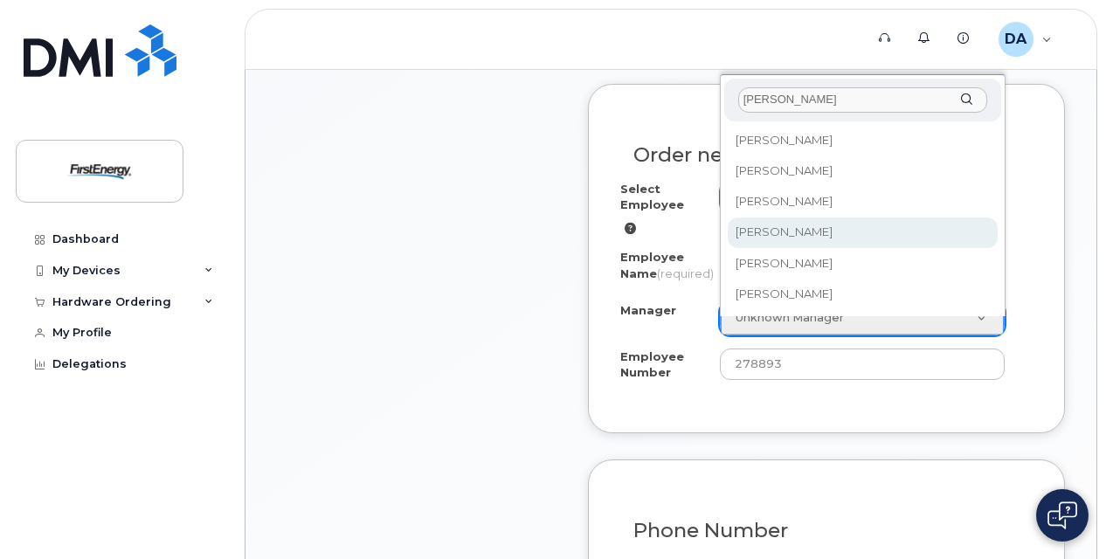
type input "curt"
select select "2068327"
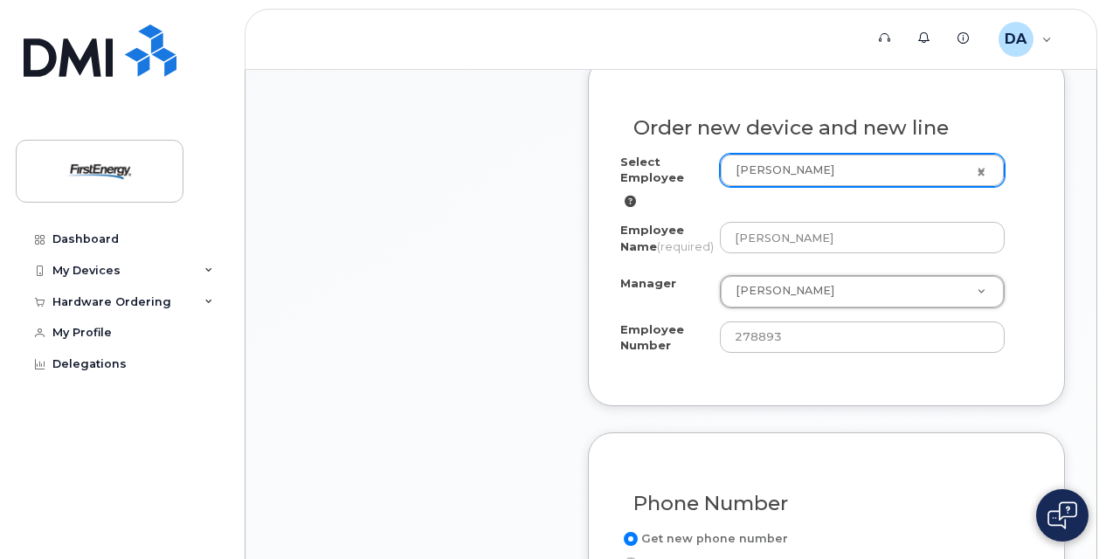
scroll to position [682, 0]
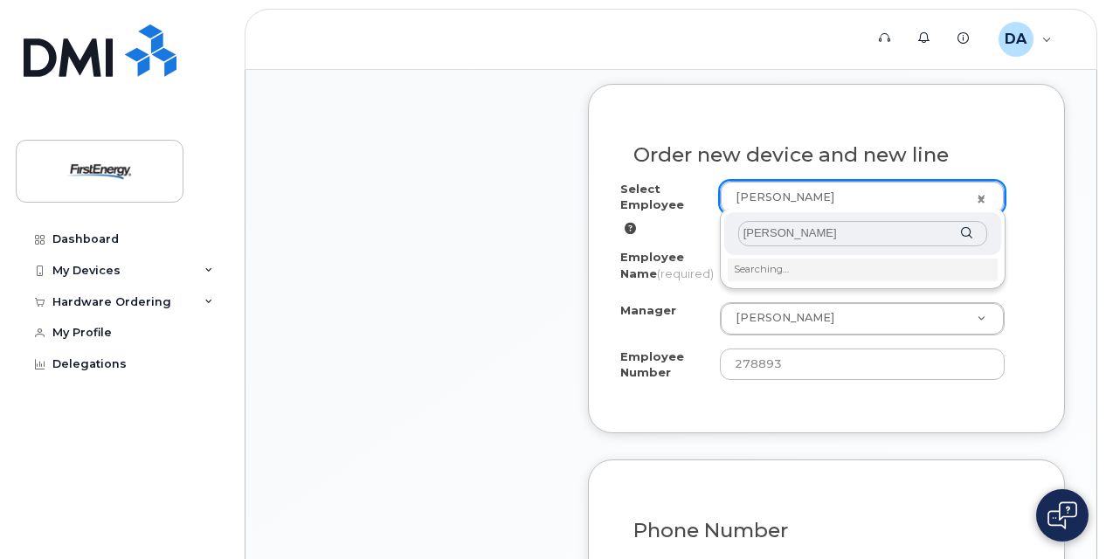
type input "robert mack"
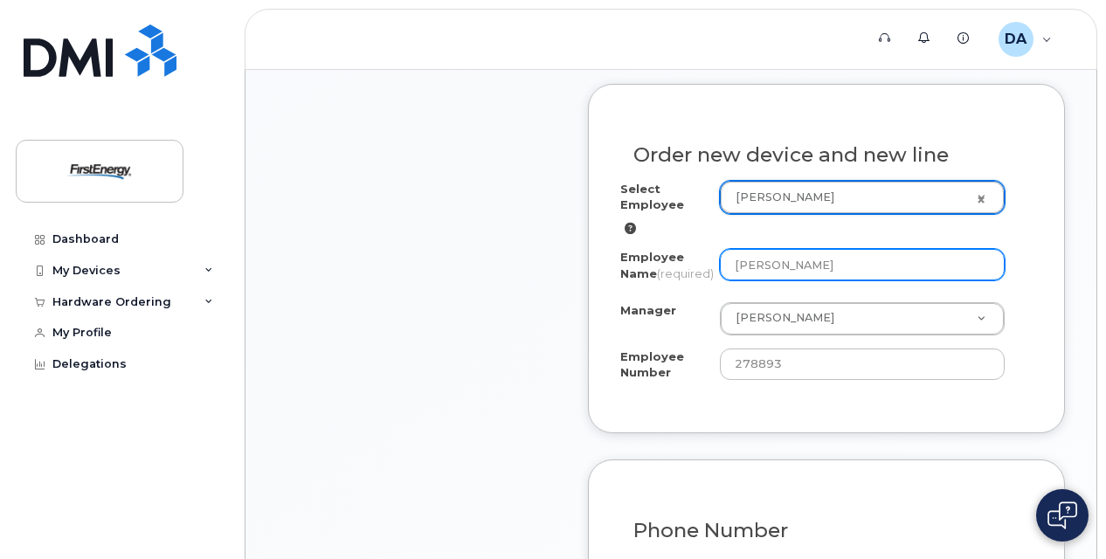
click at [758, 251] on input "[PERSON_NAME]" at bounding box center [862, 264] width 285 height 31
click at [828, 262] on input "[PERSON_NAME]" at bounding box center [862, 264] width 285 height 31
type input "[PERSON_NAME]"
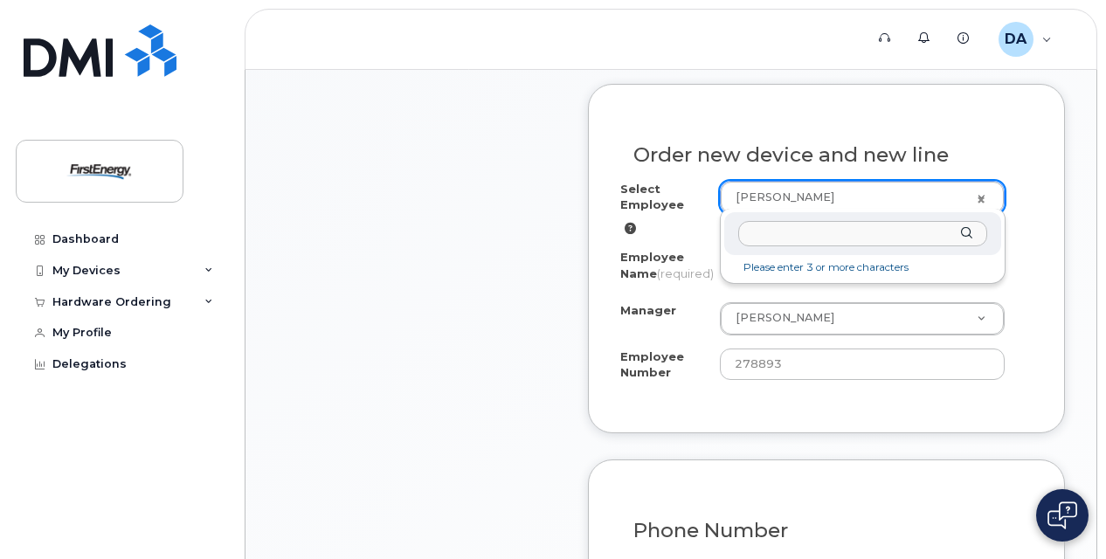
paste input "1021759"
type input "1021759"
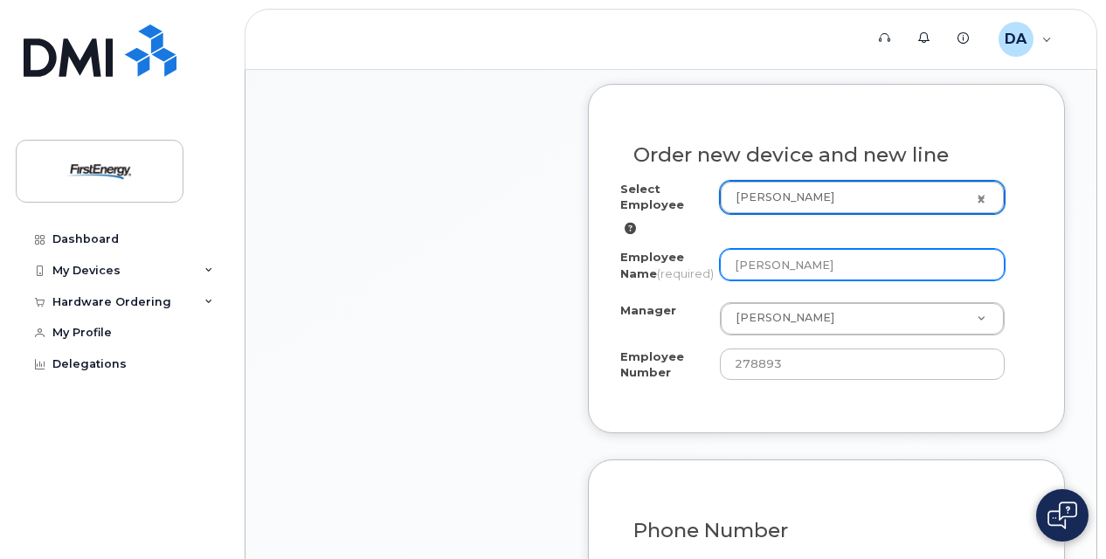
click at [823, 259] on input "[PERSON_NAME]" at bounding box center [862, 264] width 285 height 31
paste input "1021759"
type input "Robert Mack (1021759)"
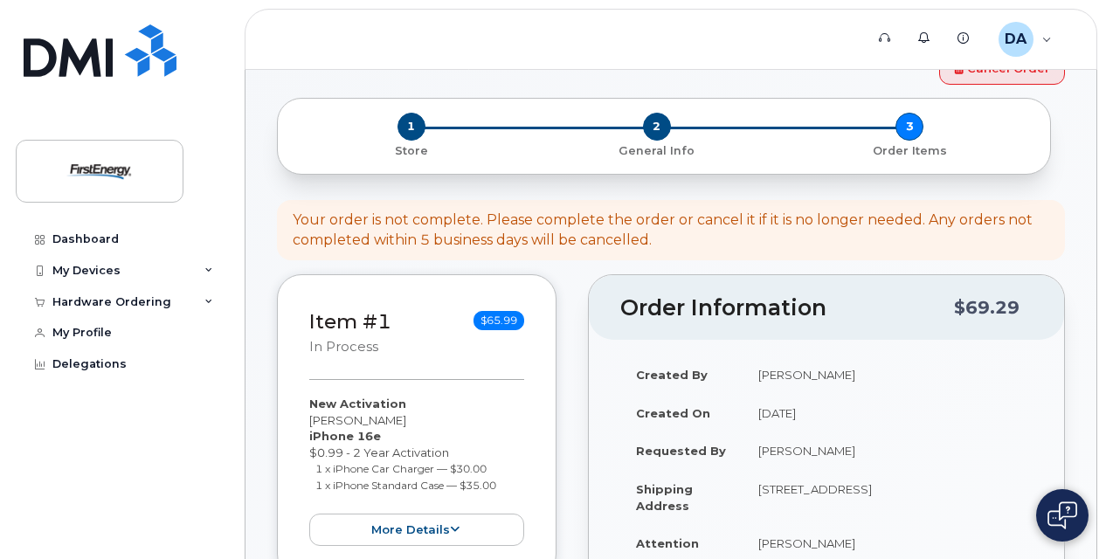
scroll to position [0, 0]
